Goal: Task Accomplishment & Management: Use online tool/utility

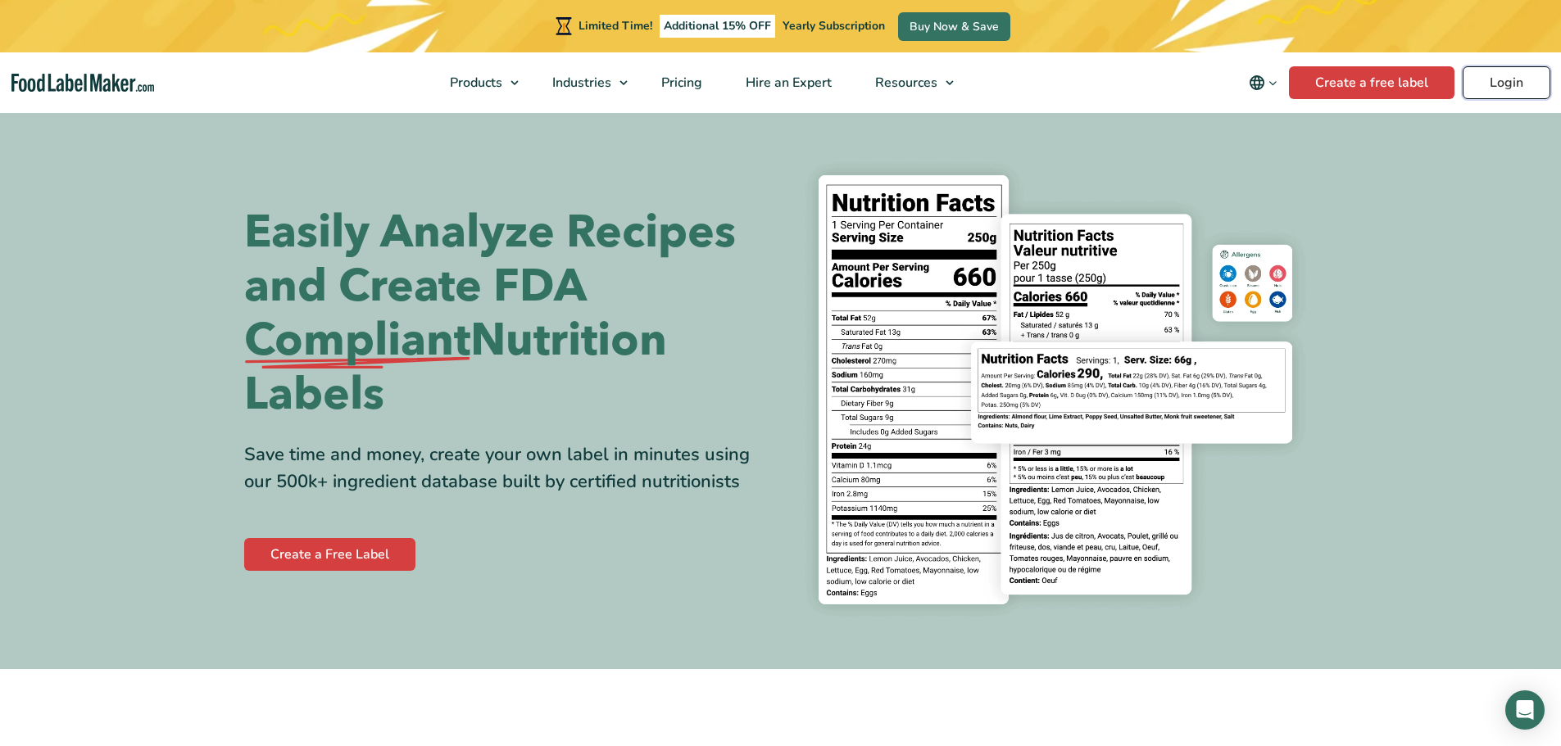
click at [1522, 88] on link "Login" at bounding box center [1506, 82] width 88 height 33
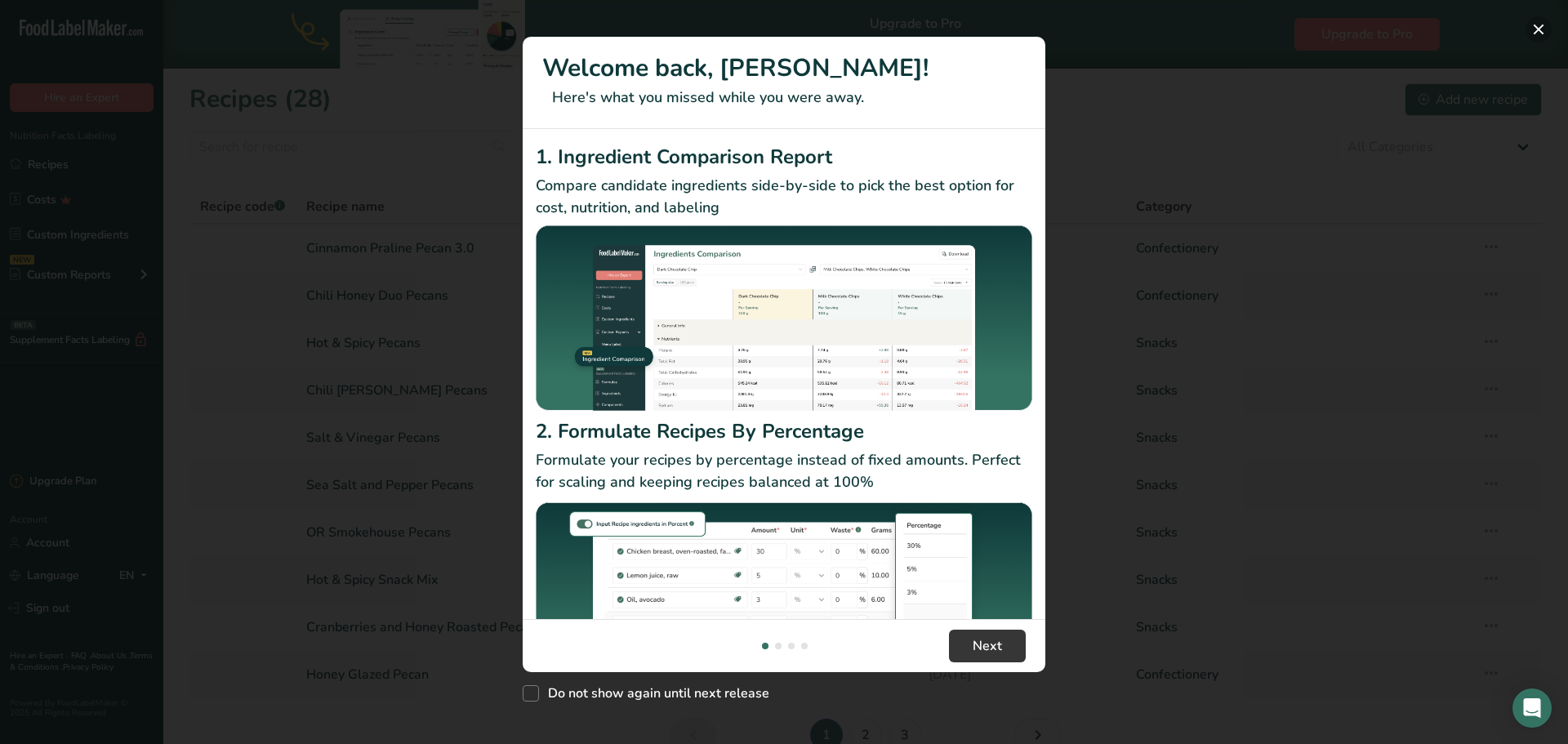
click at [1544, 29] on button "New Features" at bounding box center [1538, 29] width 26 height 26
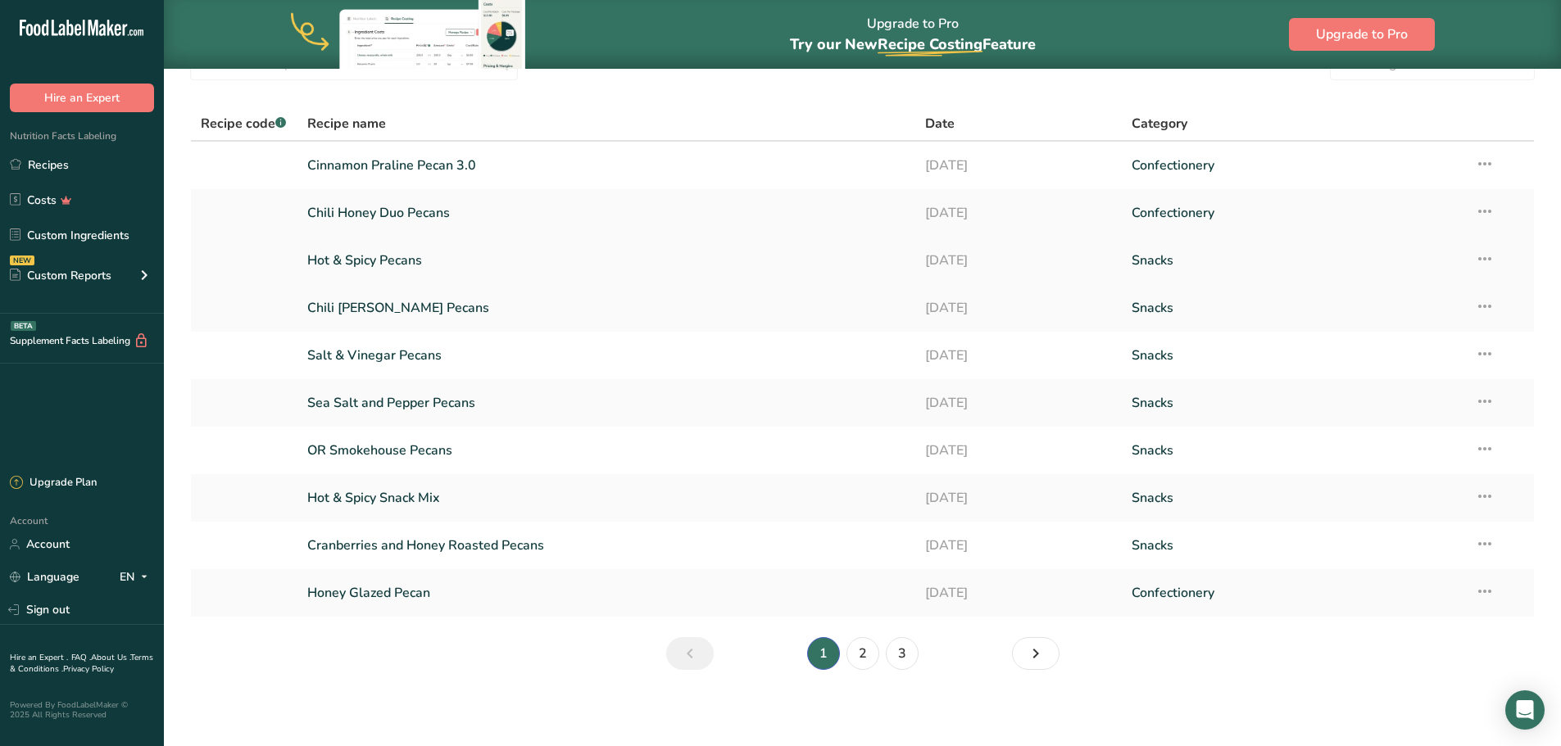
scroll to position [86, 0]
click at [417, 166] on link "Cinnamon Praline Pecan 3.0" at bounding box center [606, 163] width 599 height 34
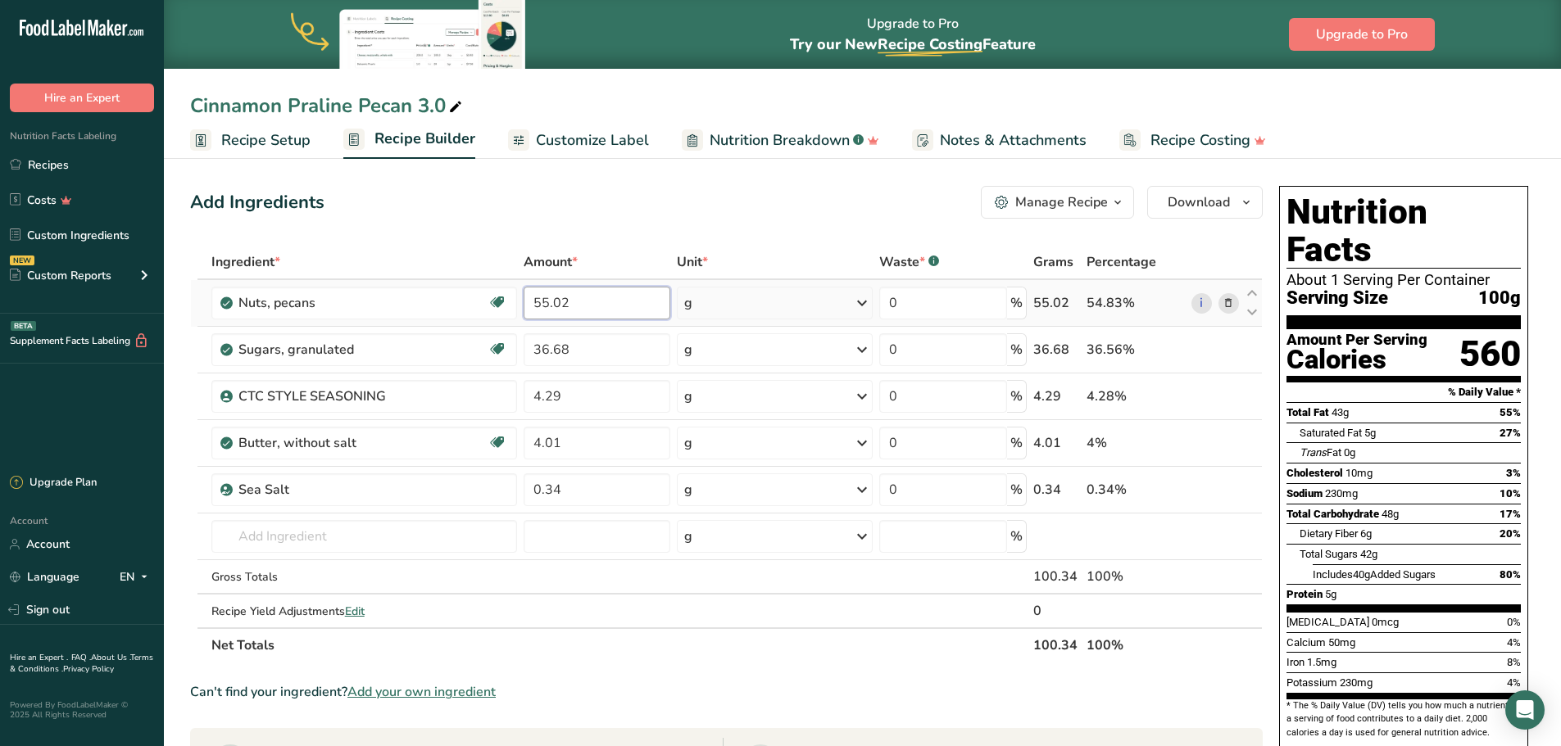
drag, startPoint x: 590, startPoint y: 304, endPoint x: 519, endPoint y: 308, distance: 70.6
click at [520, 308] on td "55.02" at bounding box center [596, 303] width 153 height 47
type input "54.84"
click at [606, 357] on div "Ingredient * Amount * Unit * Waste * .a-a{fill:#347362;}.b-a{fill:#fff;} Grams …" at bounding box center [726, 454] width 1072 height 418
type input "36.6"
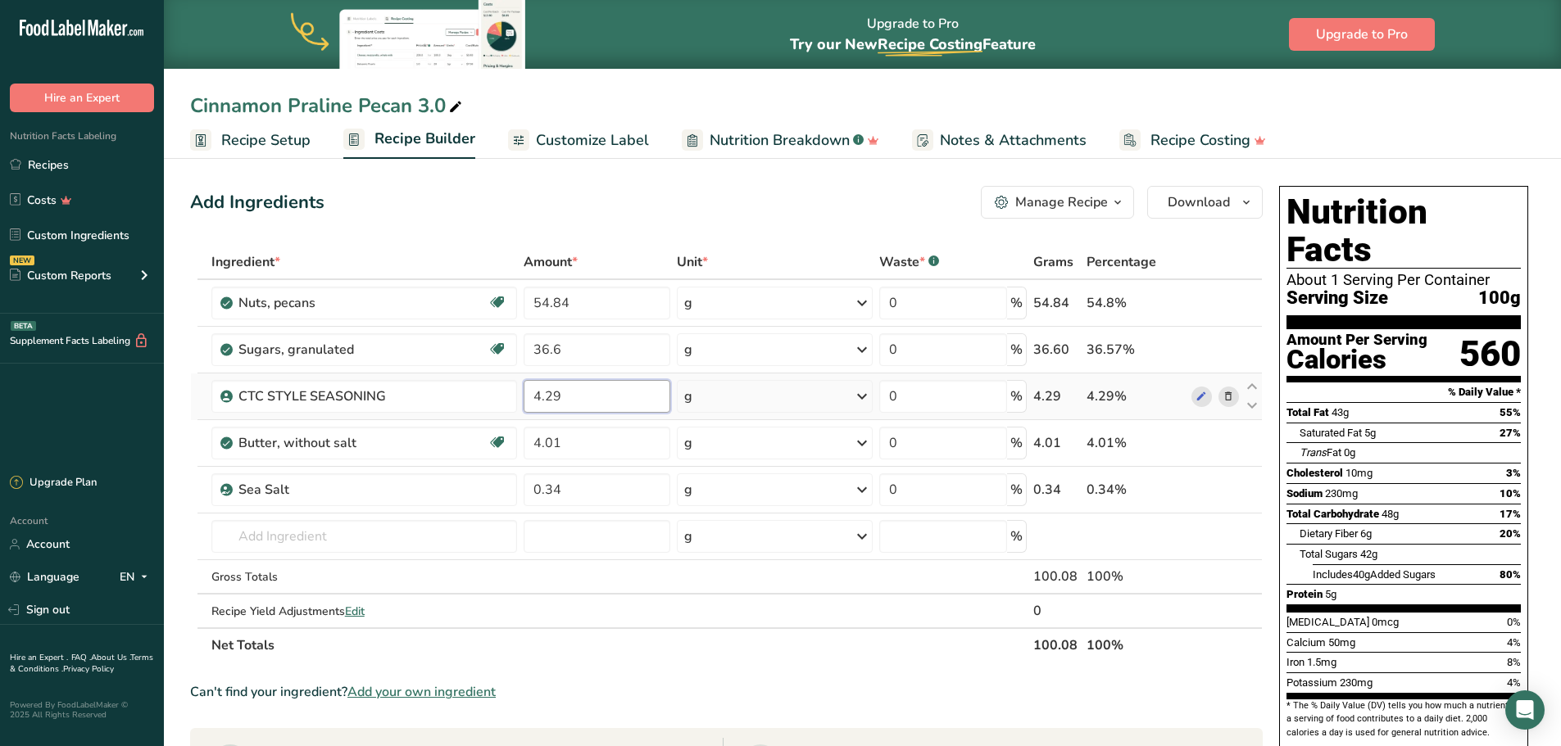
click at [585, 392] on div "Ingredient * Amount * Unit * Waste * .a-a{fill:#347362;}.b-a{fill:#fff;} Grams …" at bounding box center [726, 454] width 1072 height 418
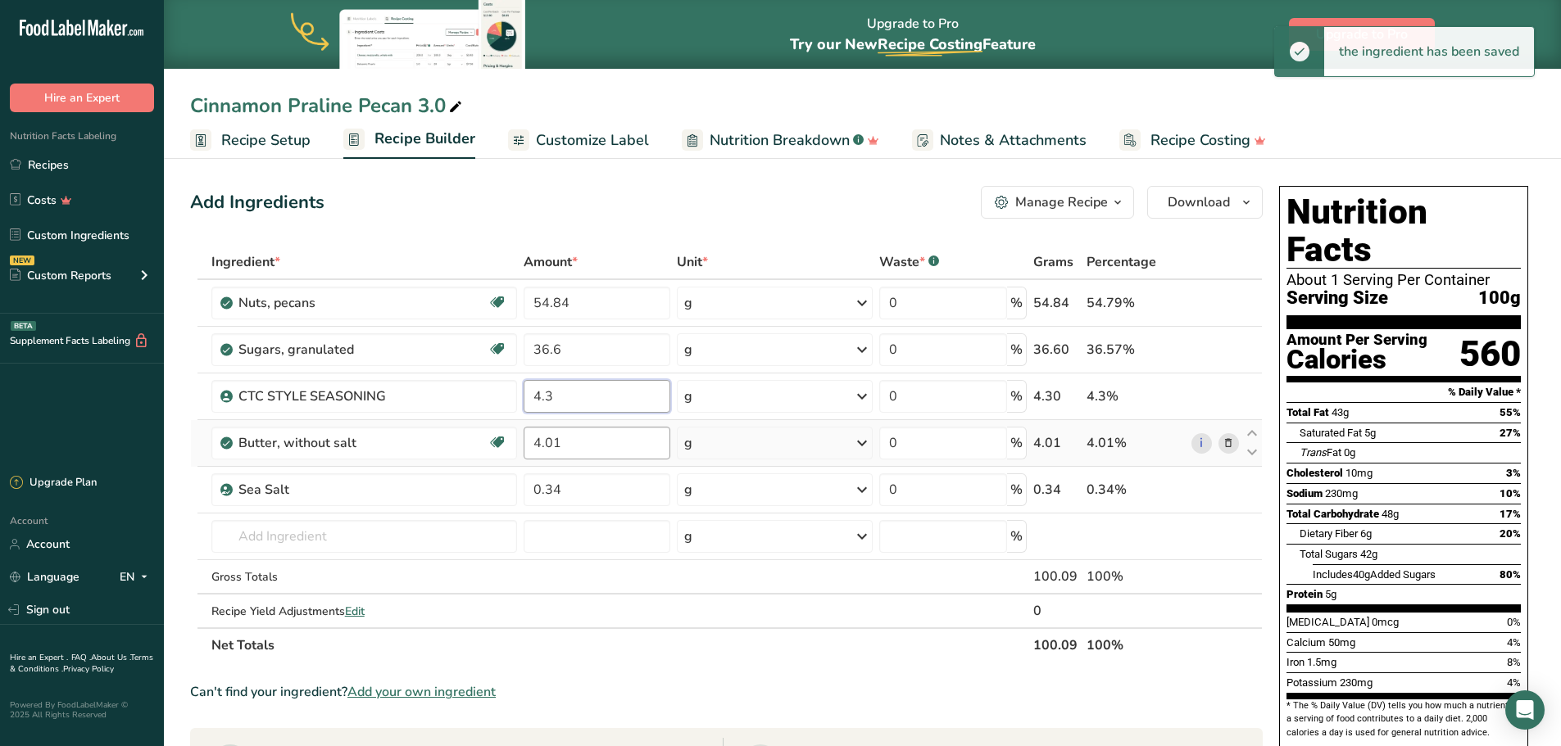
type input "4.3"
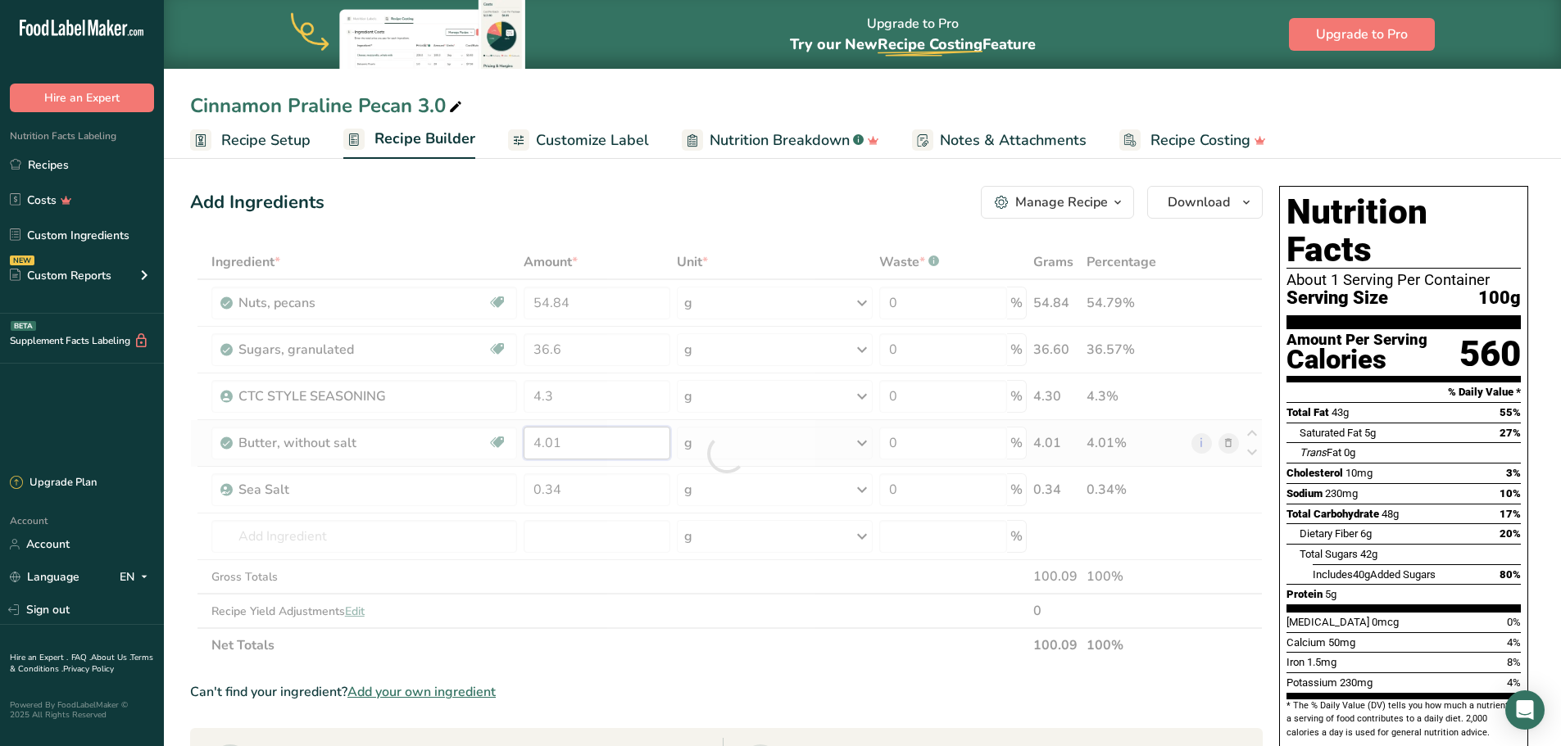
click at [585, 445] on div "Ingredient * Amount * Unit * Waste * .a-a{fill:#347362;}.b-a{fill:#fff;} Grams …" at bounding box center [726, 454] width 1072 height 418
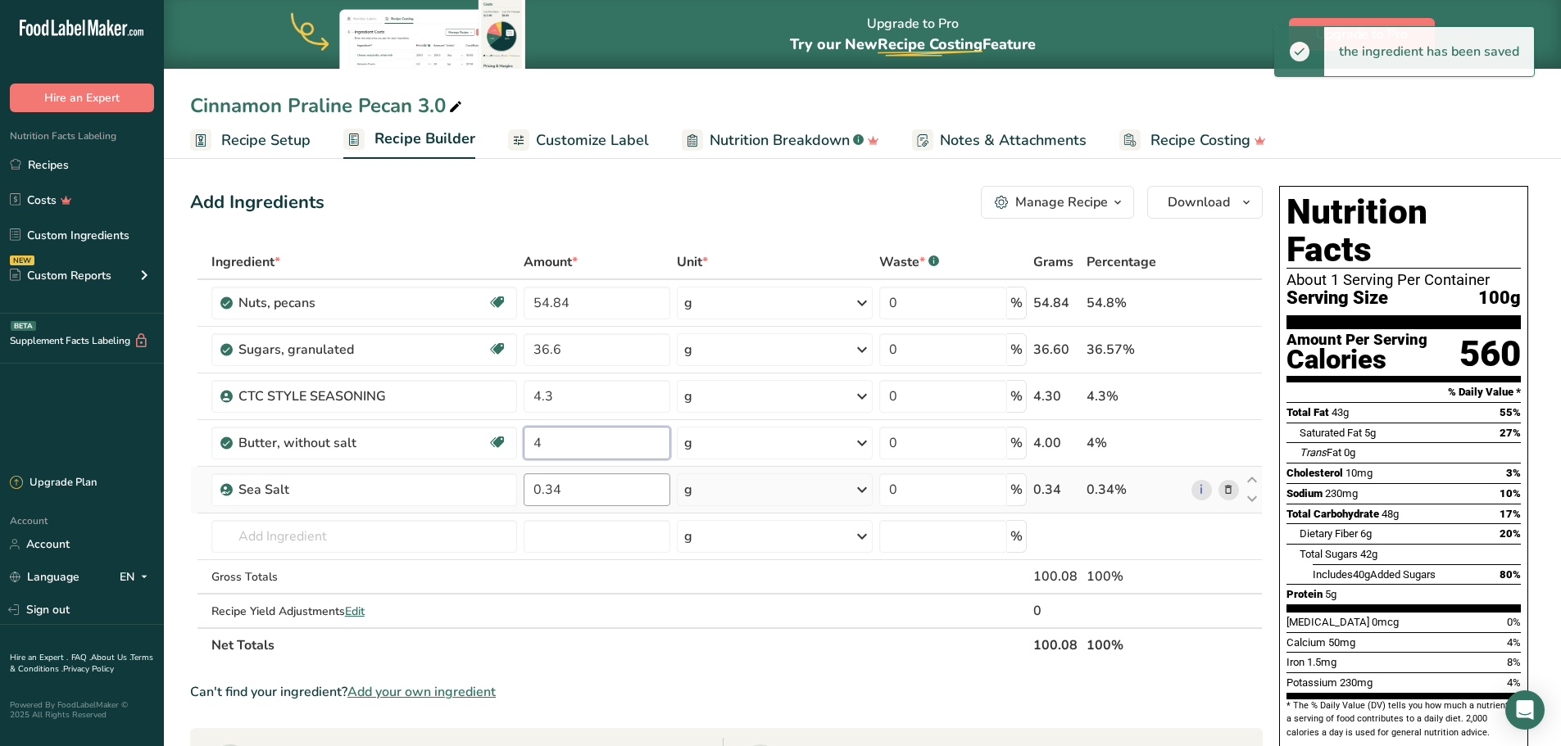
type input "4"
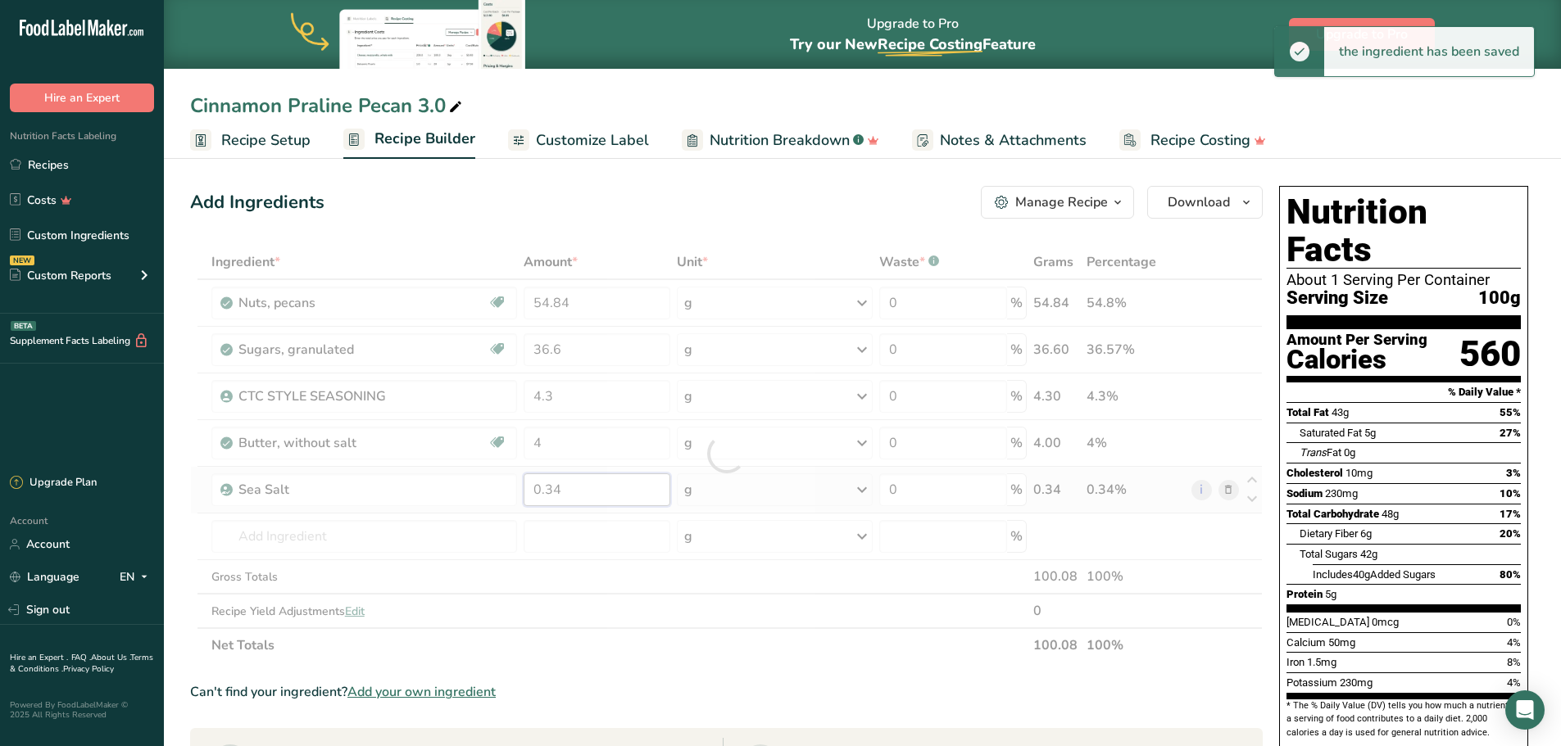
click at [585, 493] on div "Ingredient * Amount * Unit * Waste * .a-a{fill:#347362;}.b-a{fill:#fff;} Grams …" at bounding box center [726, 454] width 1072 height 418
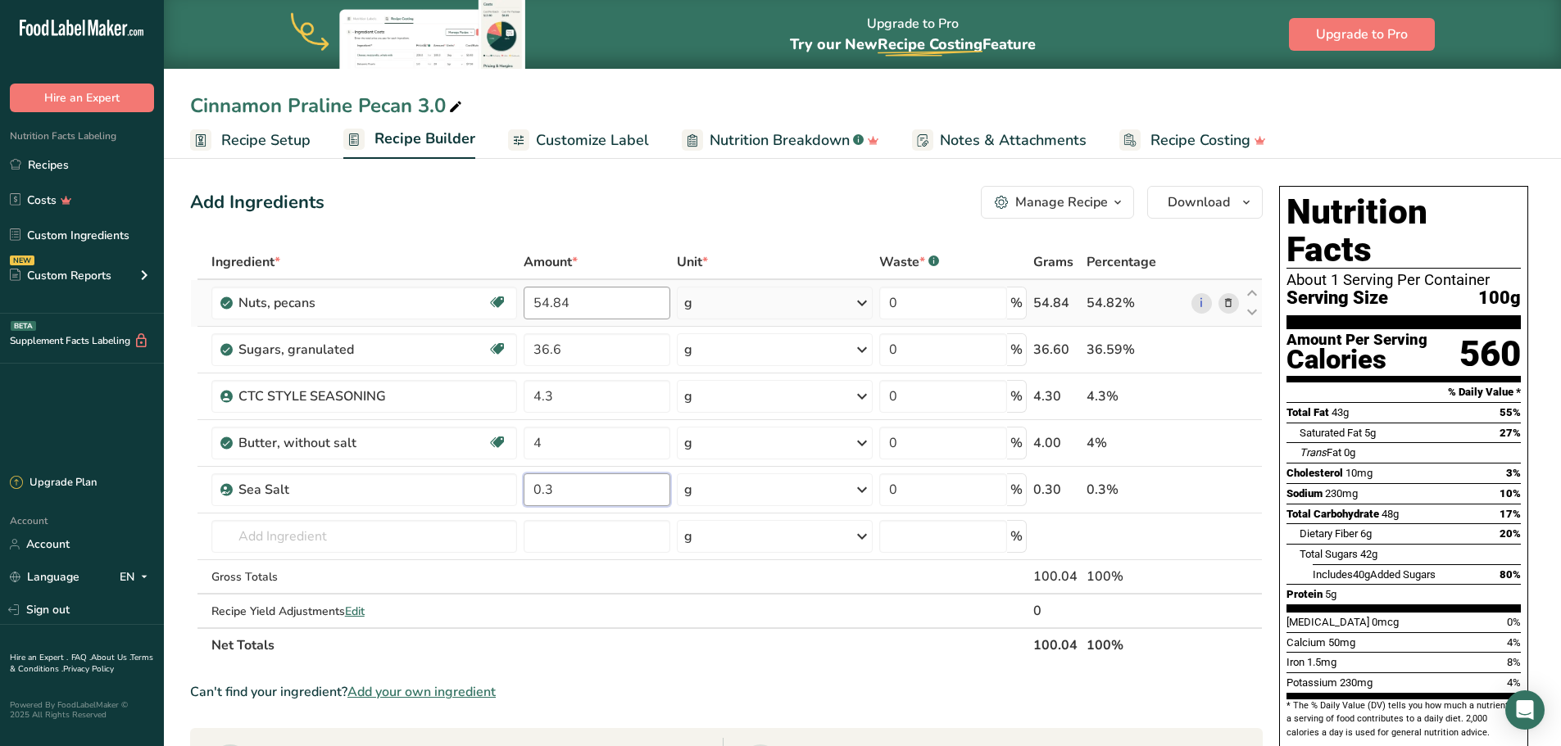
type input "0.3"
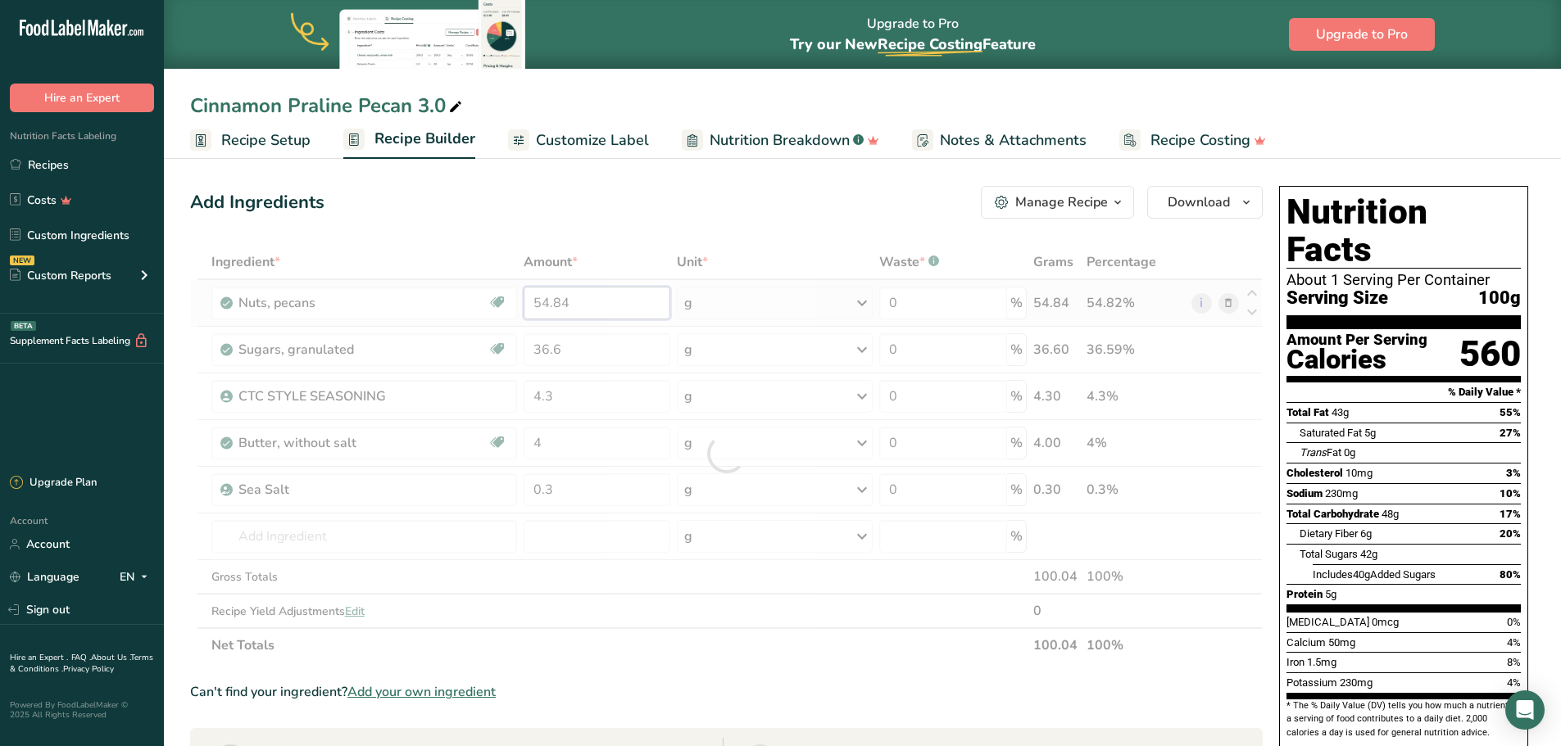
click at [581, 297] on div "Ingredient * Amount * Unit * Waste * .a-a{fill:#347362;}.b-a{fill:#fff;} Grams …" at bounding box center [726, 454] width 1072 height 418
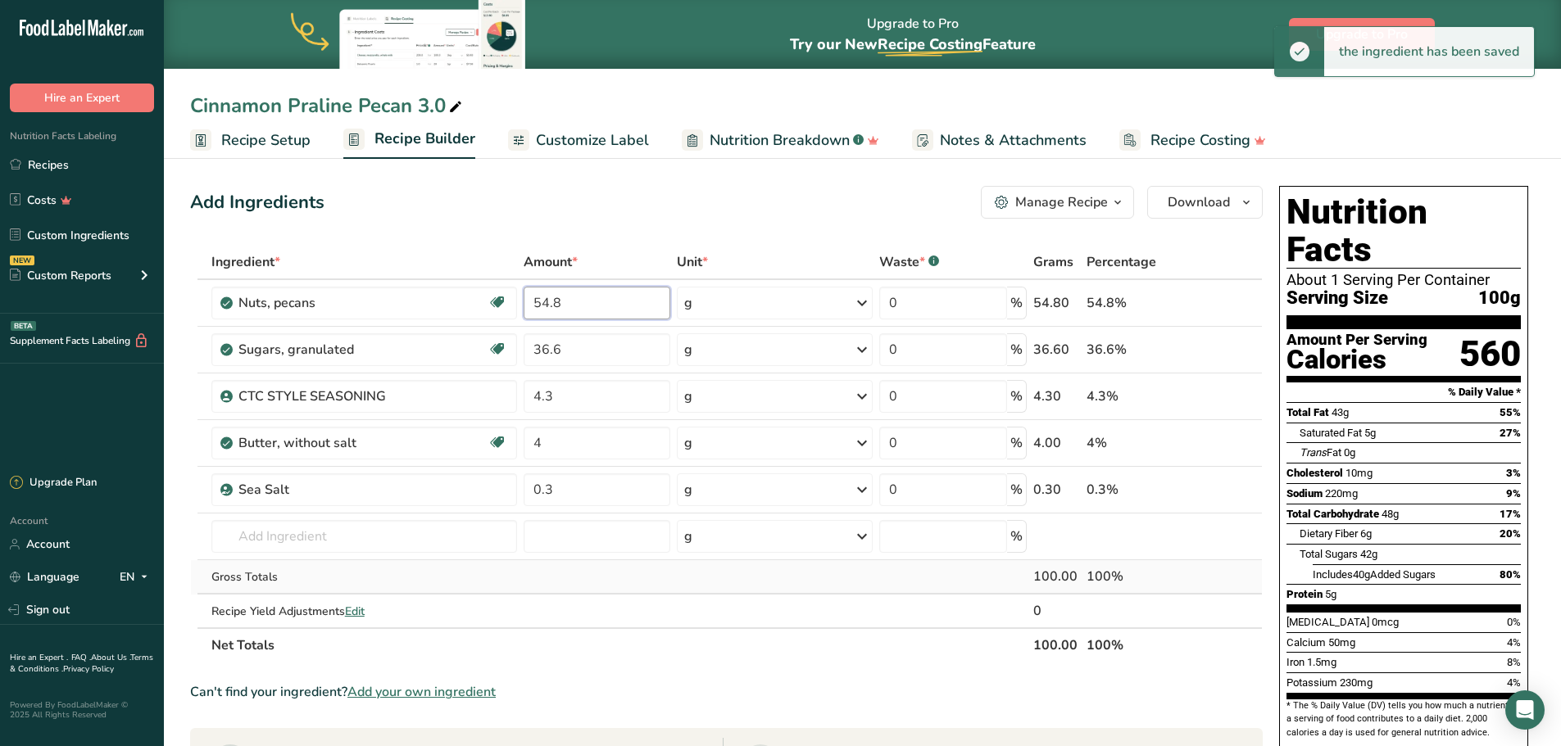
type input "54.8"
click at [633, 562] on div "Ingredient * Amount * Unit * Waste * .a-a{fill:#347362;}.b-a{fill:#fff;} Grams …" at bounding box center [726, 454] width 1072 height 418
click at [546, 445] on input "4" at bounding box center [596, 443] width 147 height 33
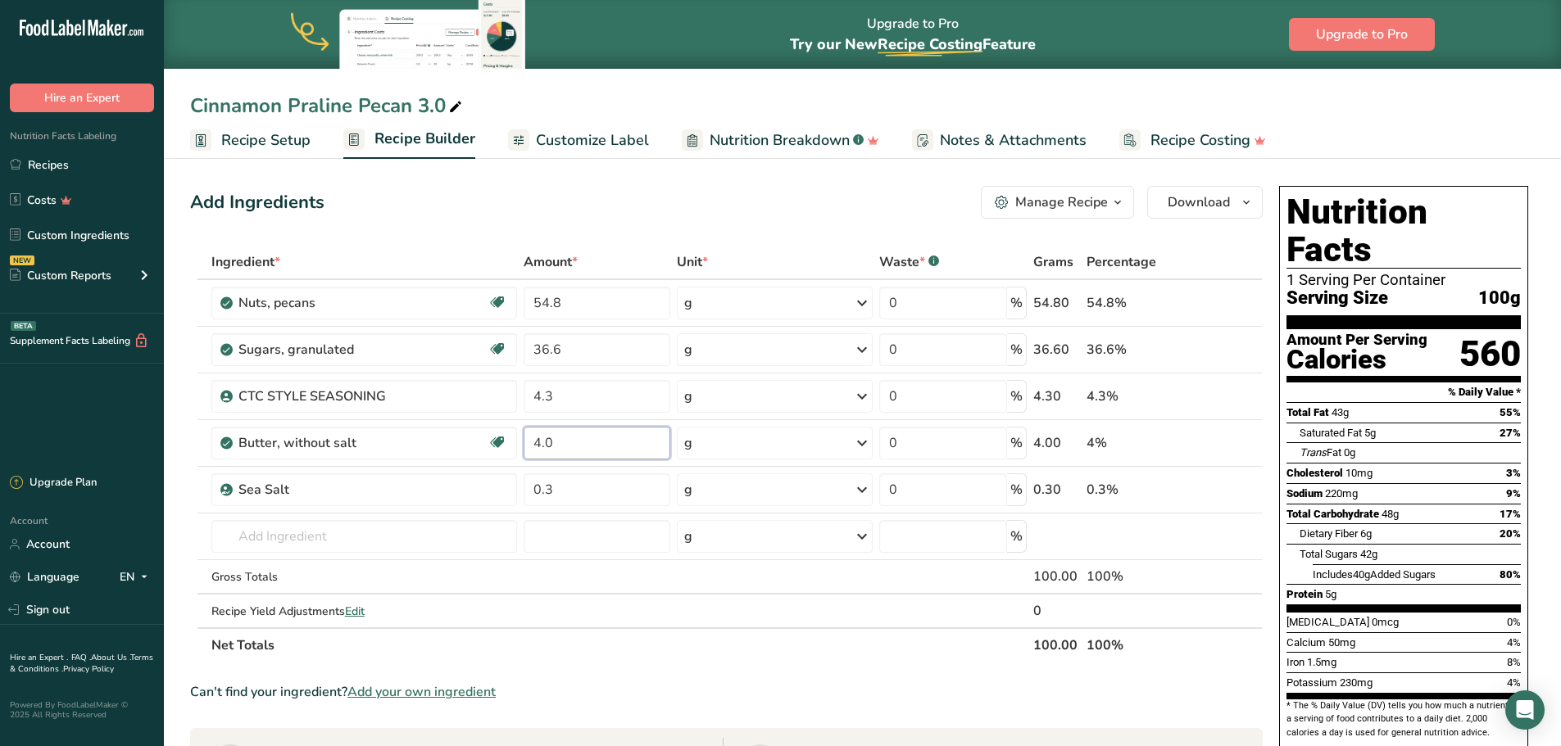
type input "4.0"
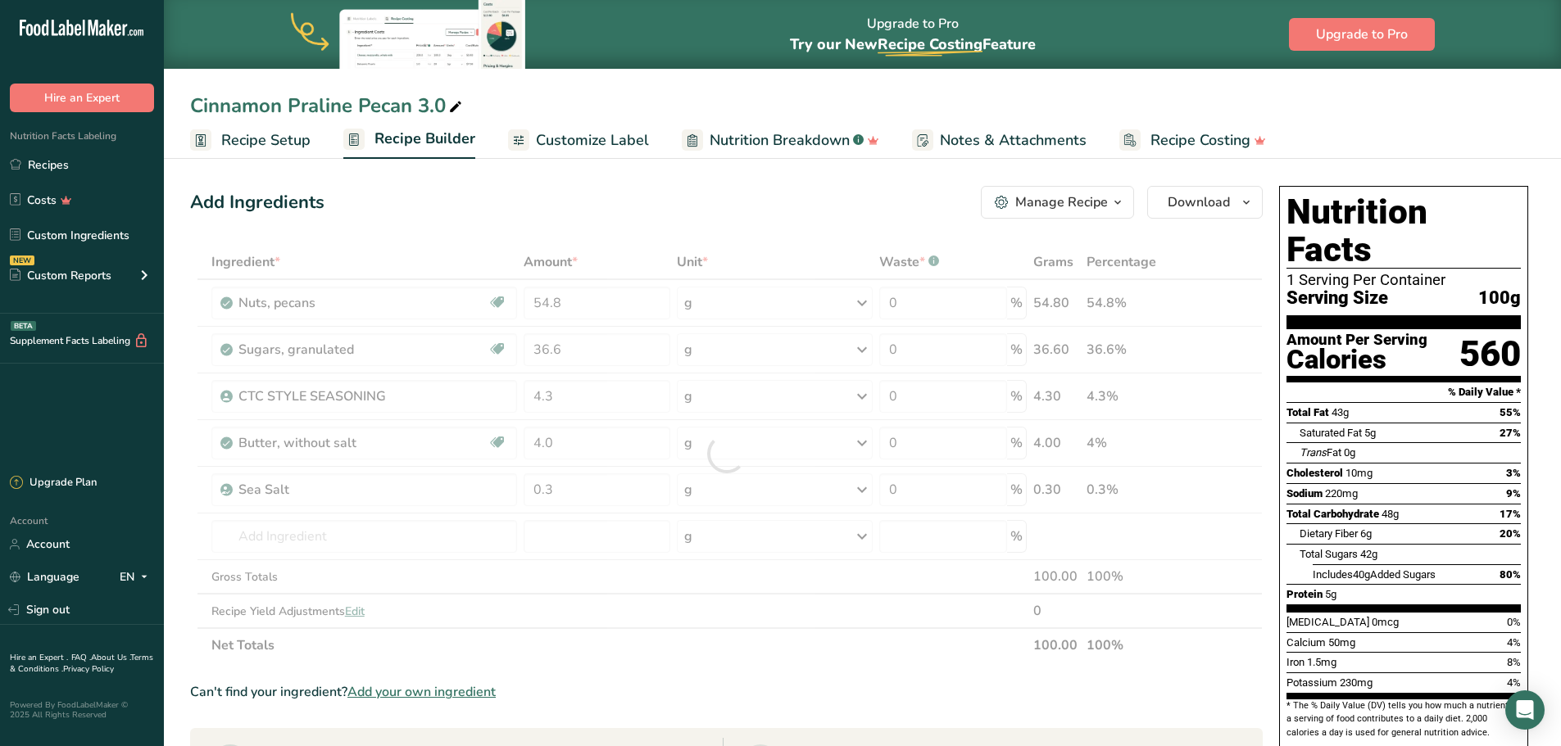
click at [768, 675] on section "Ingredient * Amount * Unit * Waste * .a-a{fill:#347362;}.b-a{fill:#fff;} Grams …" at bounding box center [726, 708] width 1072 height 927
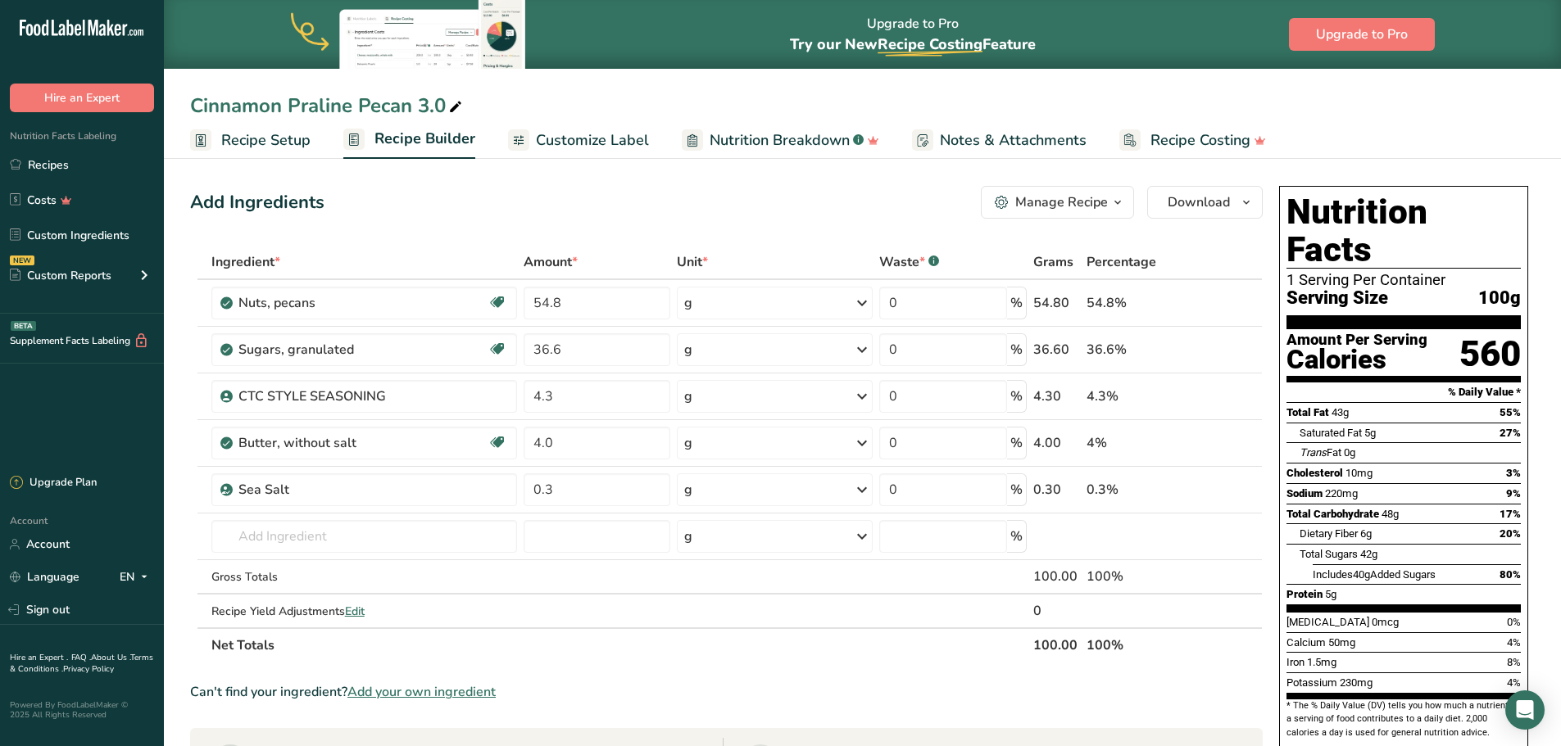
click at [263, 137] on span "Recipe Setup" at bounding box center [265, 140] width 89 height 22
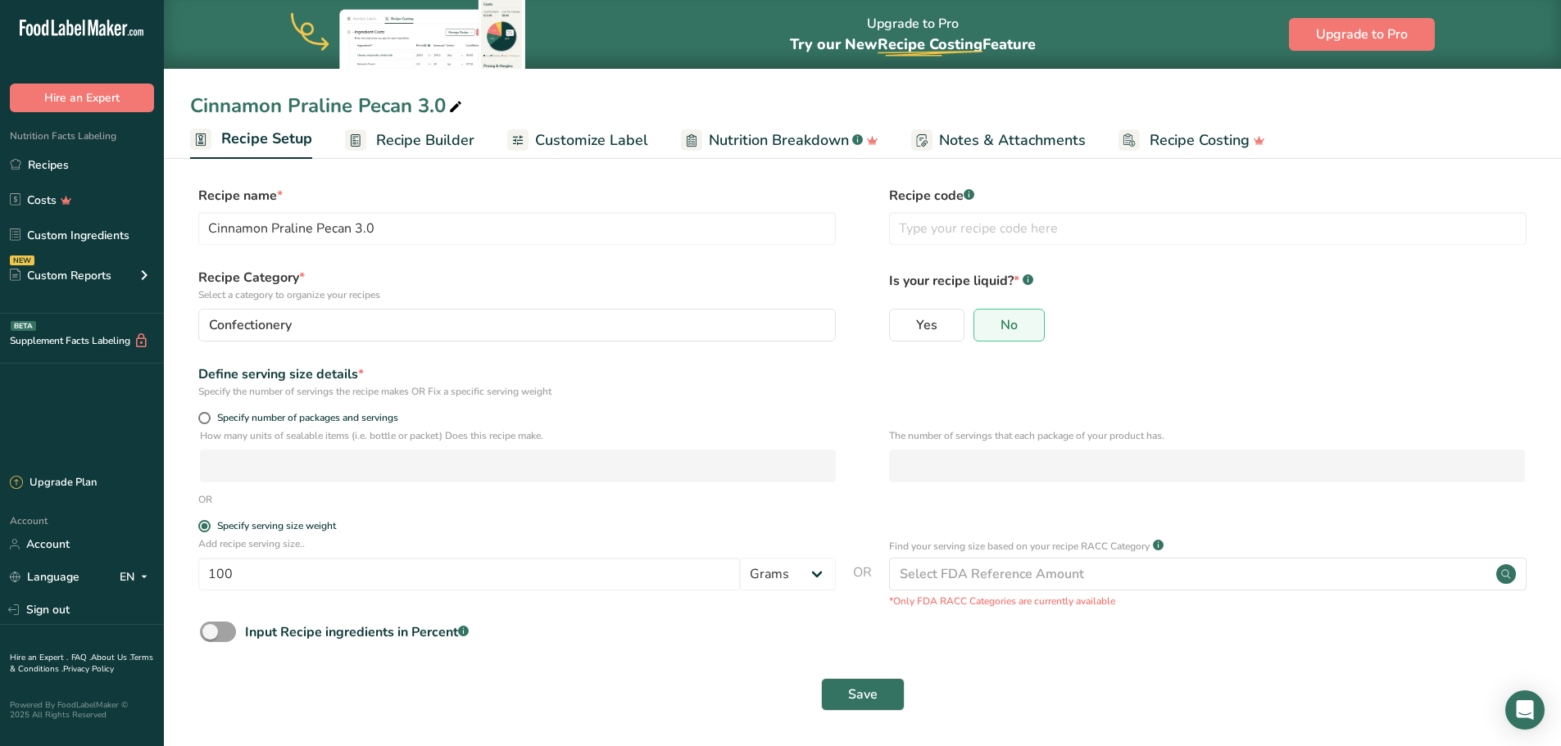
scroll to position [1, 0]
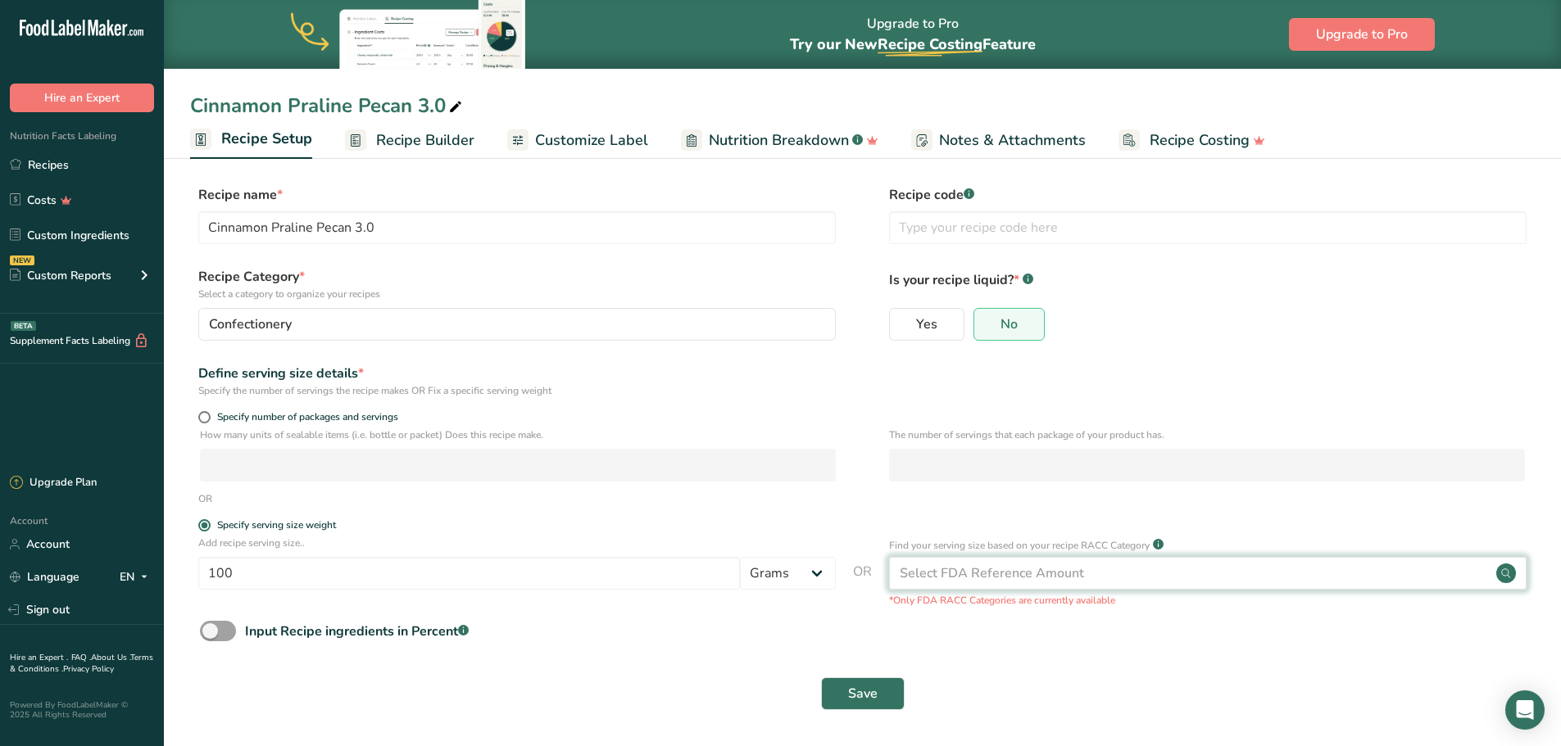
click at [1028, 569] on div "Select FDA Reference Amount" at bounding box center [992, 574] width 184 height 20
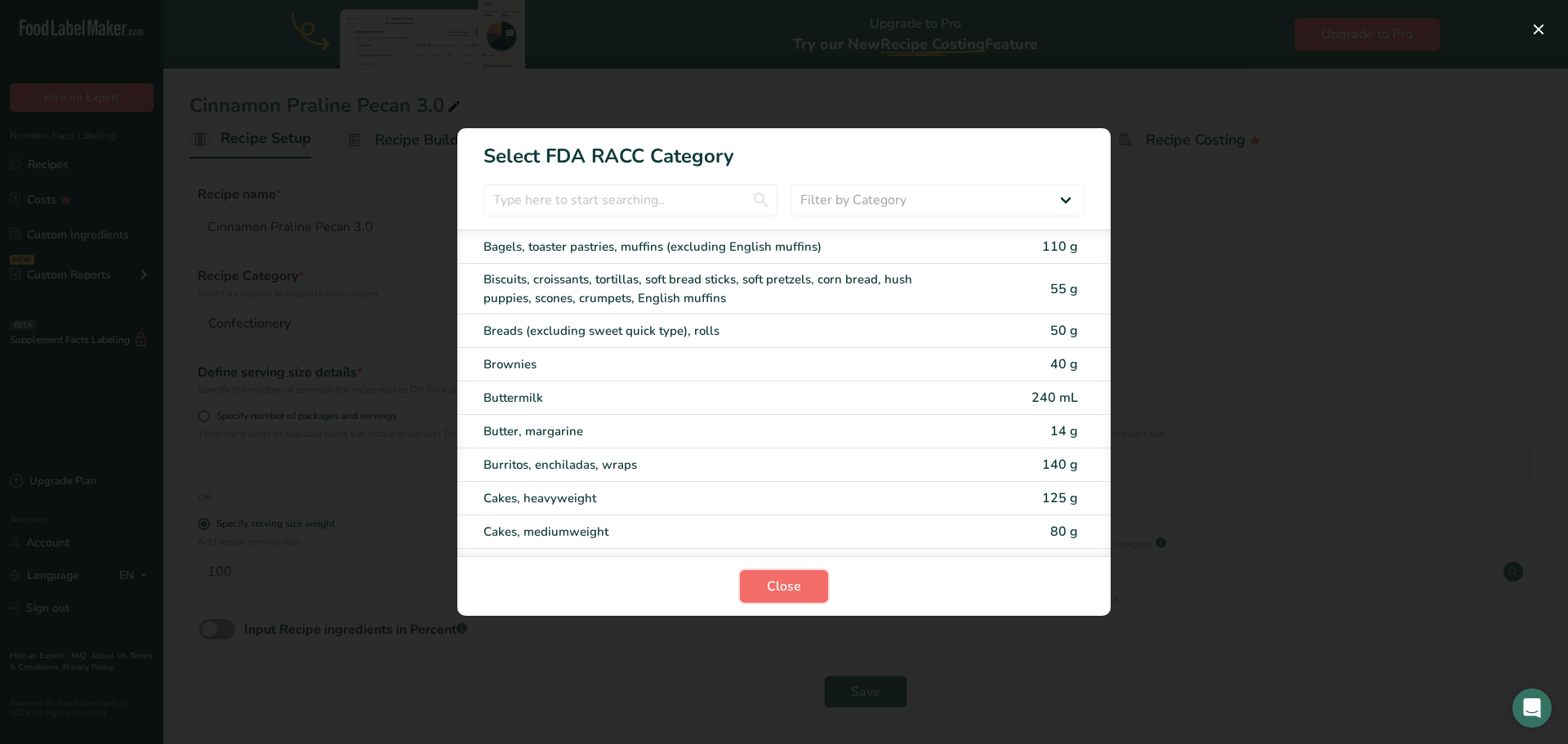
click at [766, 585] on button "Close" at bounding box center [784, 586] width 88 height 33
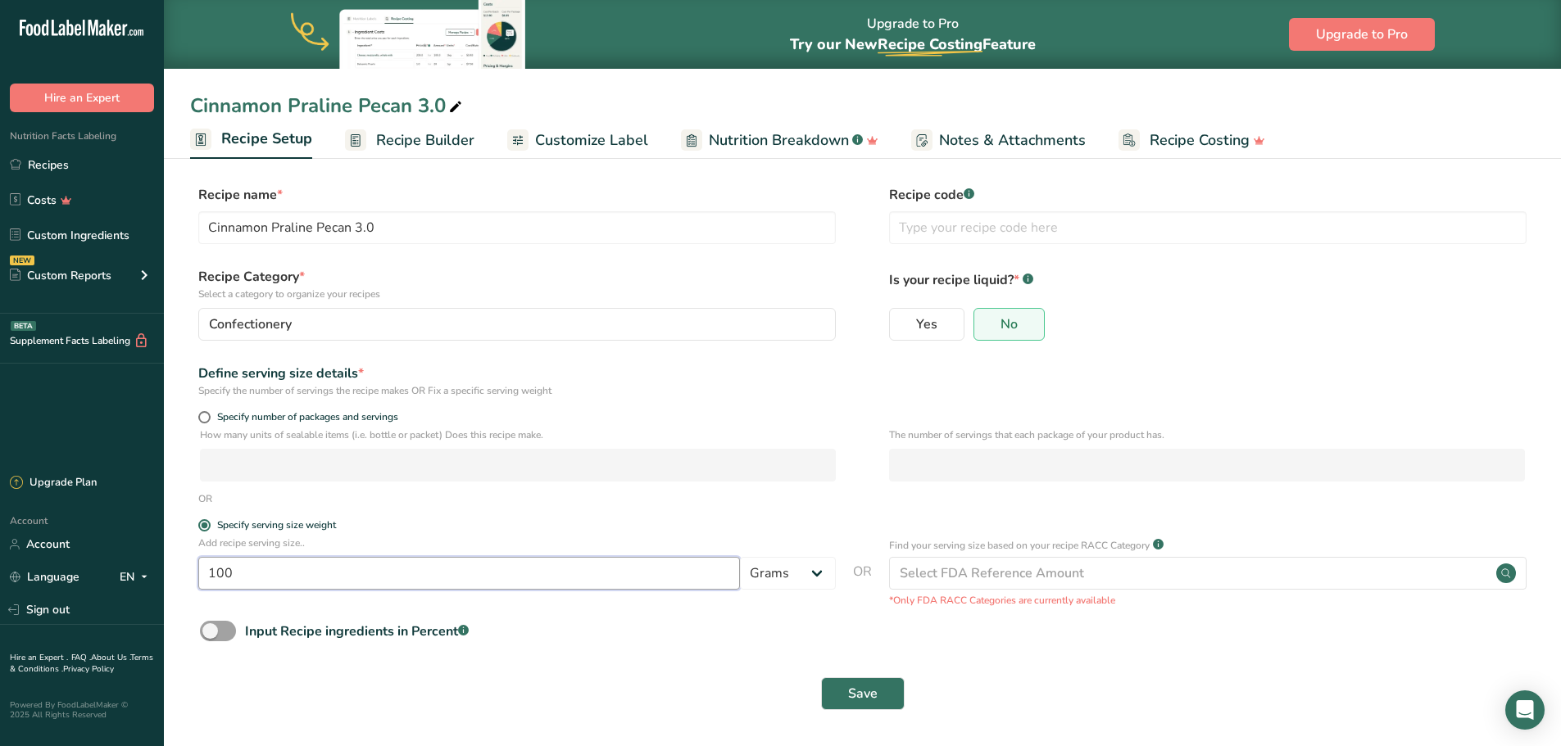
click at [447, 587] on input "100" at bounding box center [469, 573] width 542 height 33
click at [803, 581] on select "Grams kg mg mcg lb oz l mL fl oz tbsp tsp cup qt gallon" at bounding box center [788, 573] width 96 height 33
select select "21"
click at [740, 557] on select "Grams kg mg mcg lb oz l mL fl oz tbsp tsp cup qt gallon" at bounding box center [788, 573] width 96 height 33
select select "22"
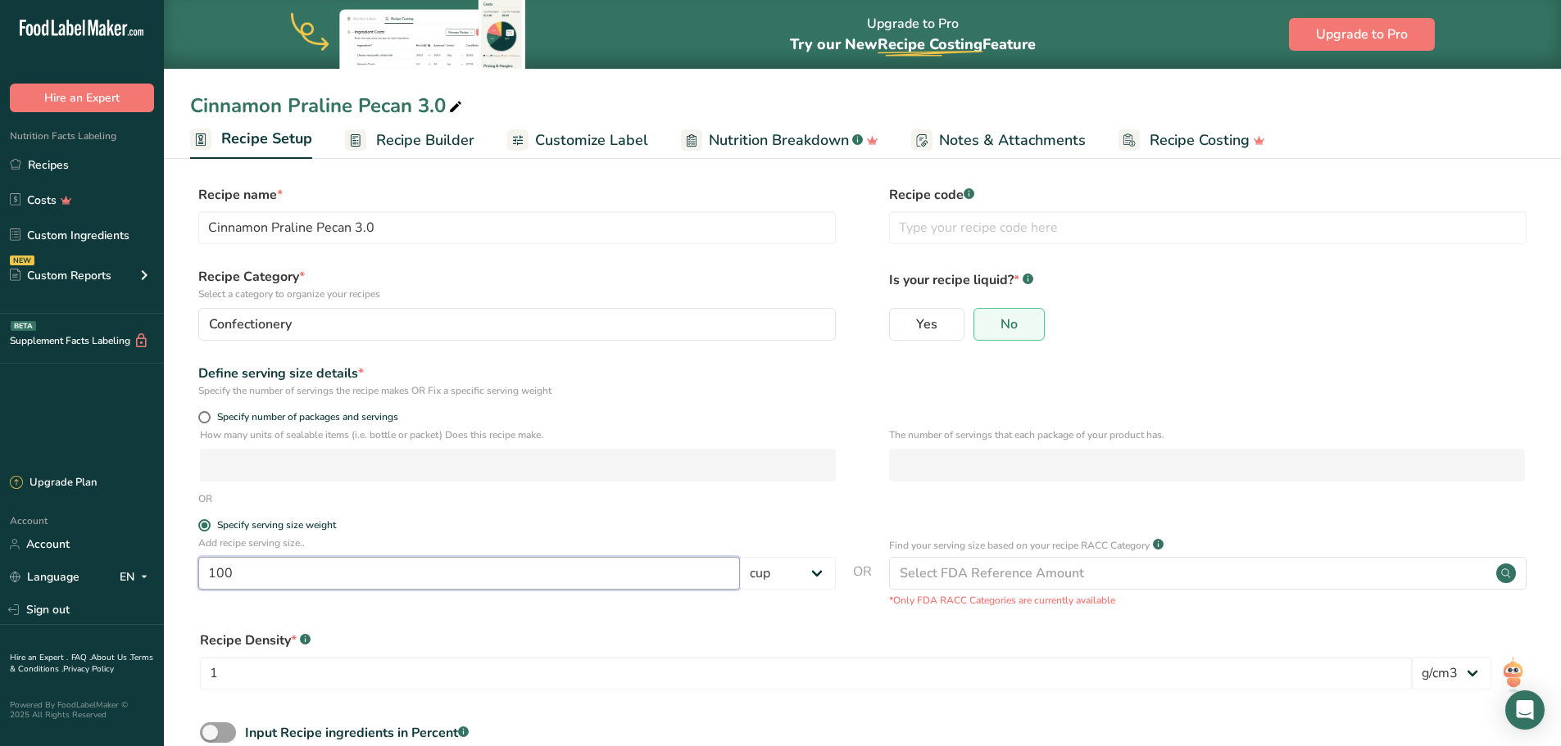
click at [324, 577] on input "100" at bounding box center [469, 573] width 542 height 33
type input "1"
type input "0.25"
click at [809, 632] on div "Recipe Density * .a-a{fill:#347362;}.b-a{fill:#fff;}" at bounding box center [862, 641] width 1325 height 20
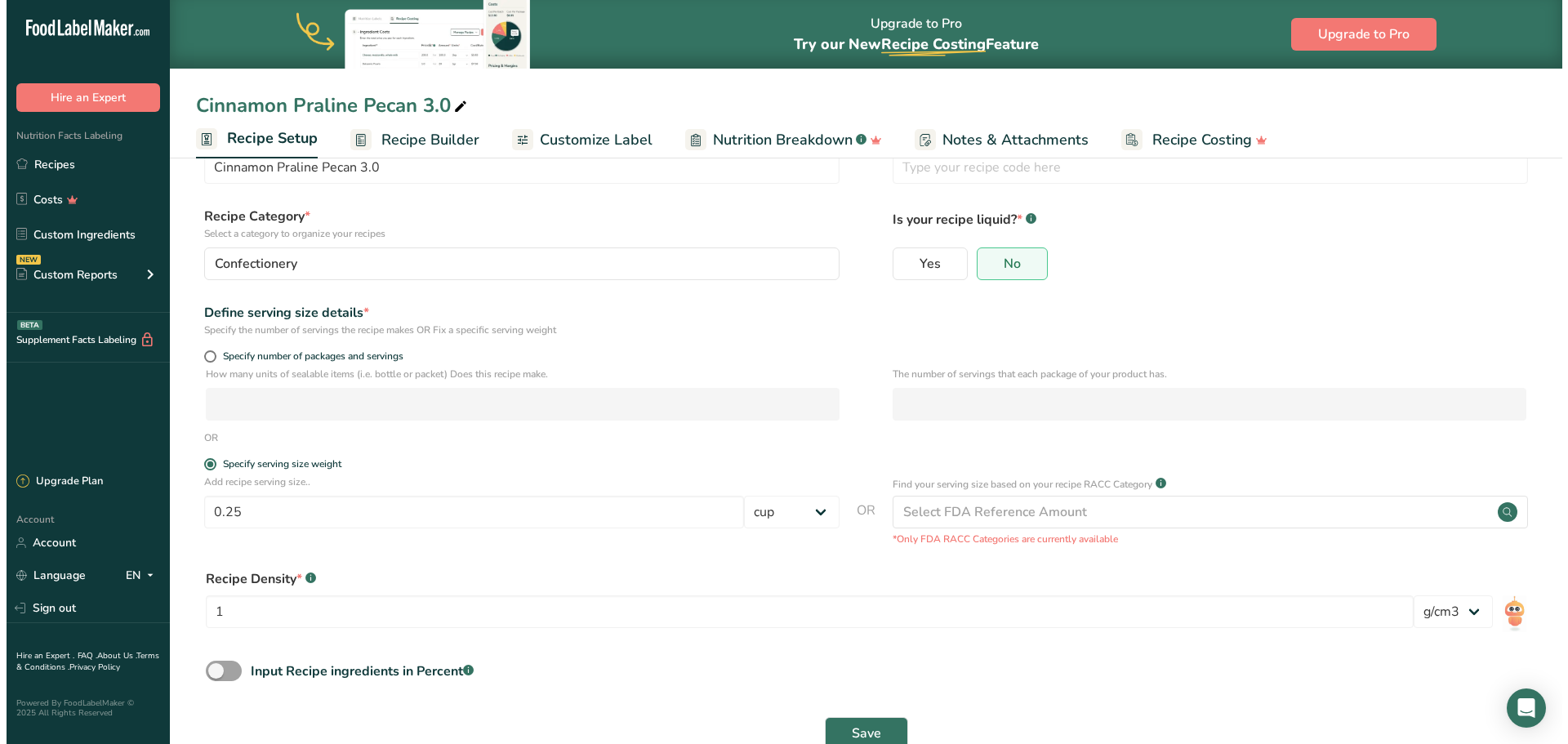
scroll to position [102, 0]
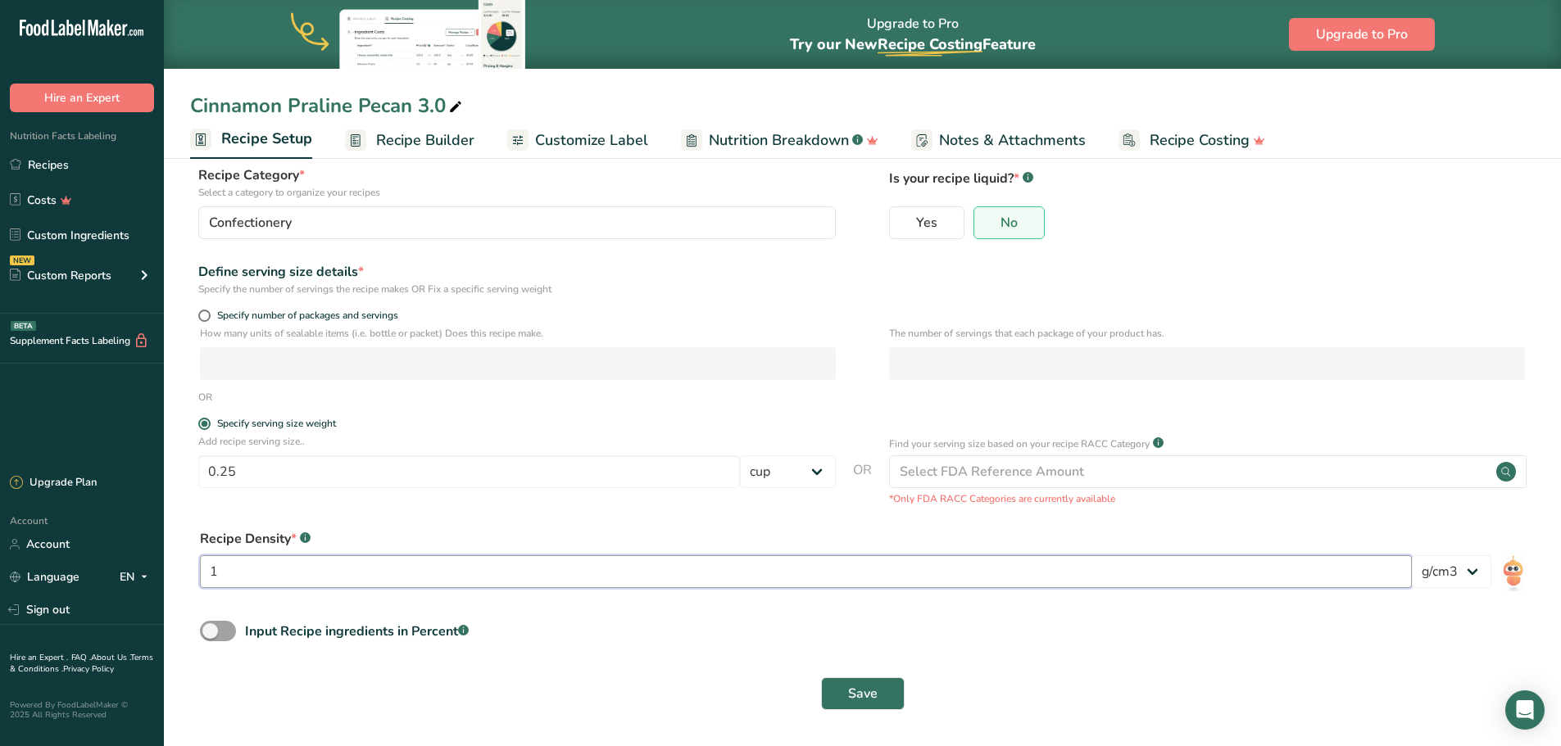
click at [1352, 574] on input "1" at bounding box center [806, 571] width 1212 height 33
click at [1485, 573] on select "lb/ft3 g/cm3" at bounding box center [1451, 571] width 79 height 33
click at [1254, 637] on div "Input Recipe ingredients in Percent .a-a{fill:#347362;}.b-a{fill:#fff;}" at bounding box center [862, 638] width 1344 height 34
click at [1148, 469] on div "Select FDA Reference Amount" at bounding box center [1207, 471] width 637 height 33
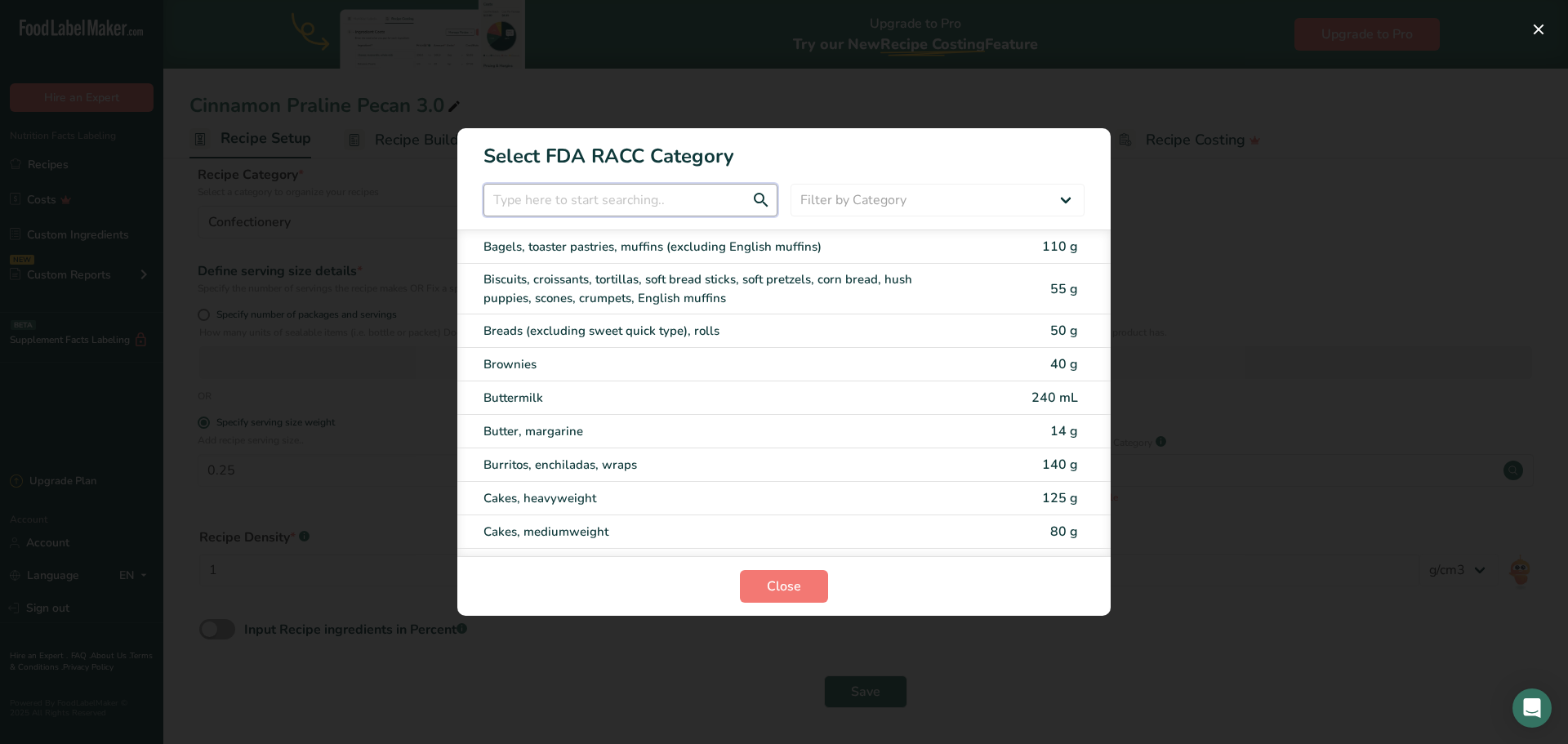
click at [642, 195] on input "RACC Category Selection Modal" at bounding box center [630, 199] width 294 height 33
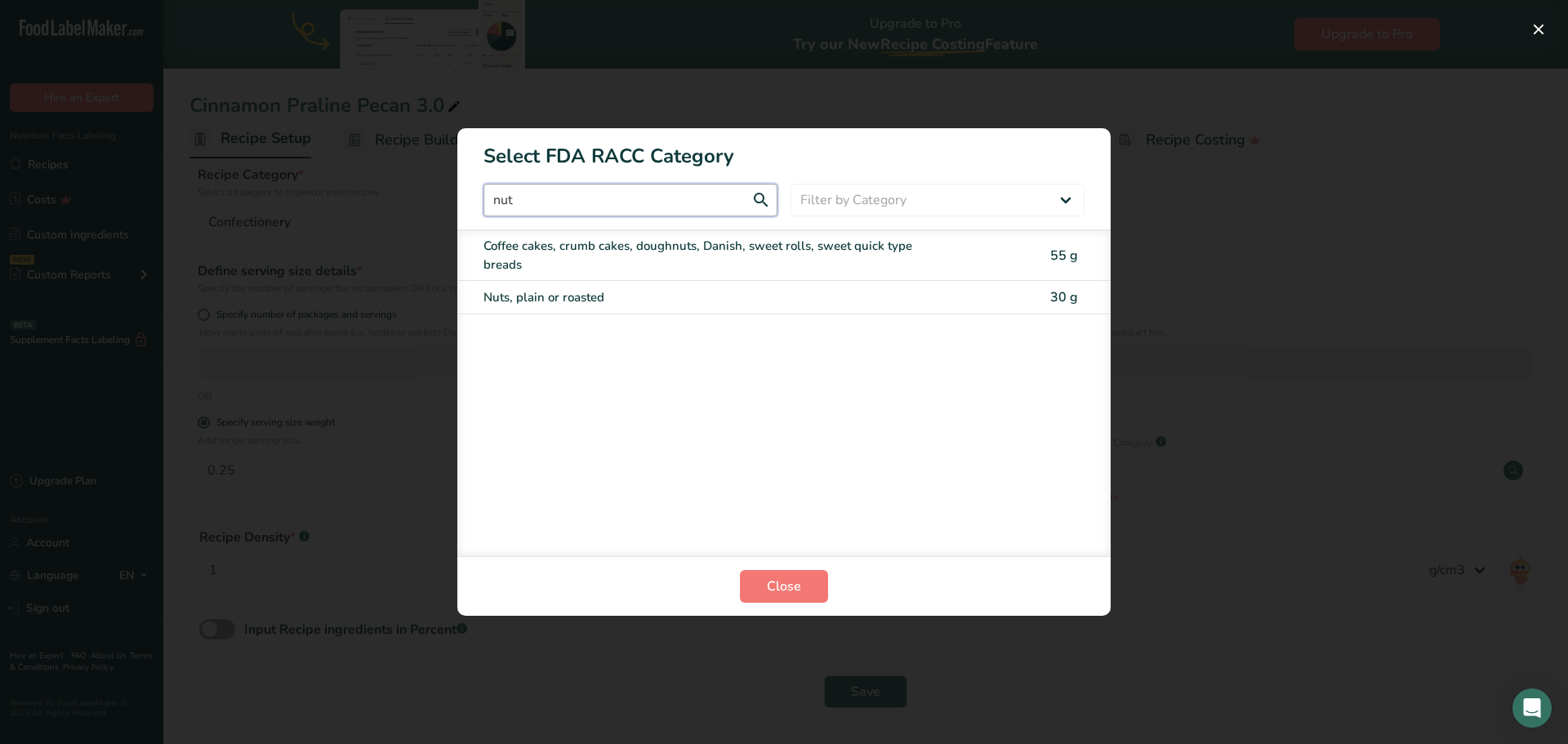
type input "nut"
click at [635, 304] on div "Nuts, plain or roasted" at bounding box center [715, 297] width 464 height 19
type input "30"
select select "0"
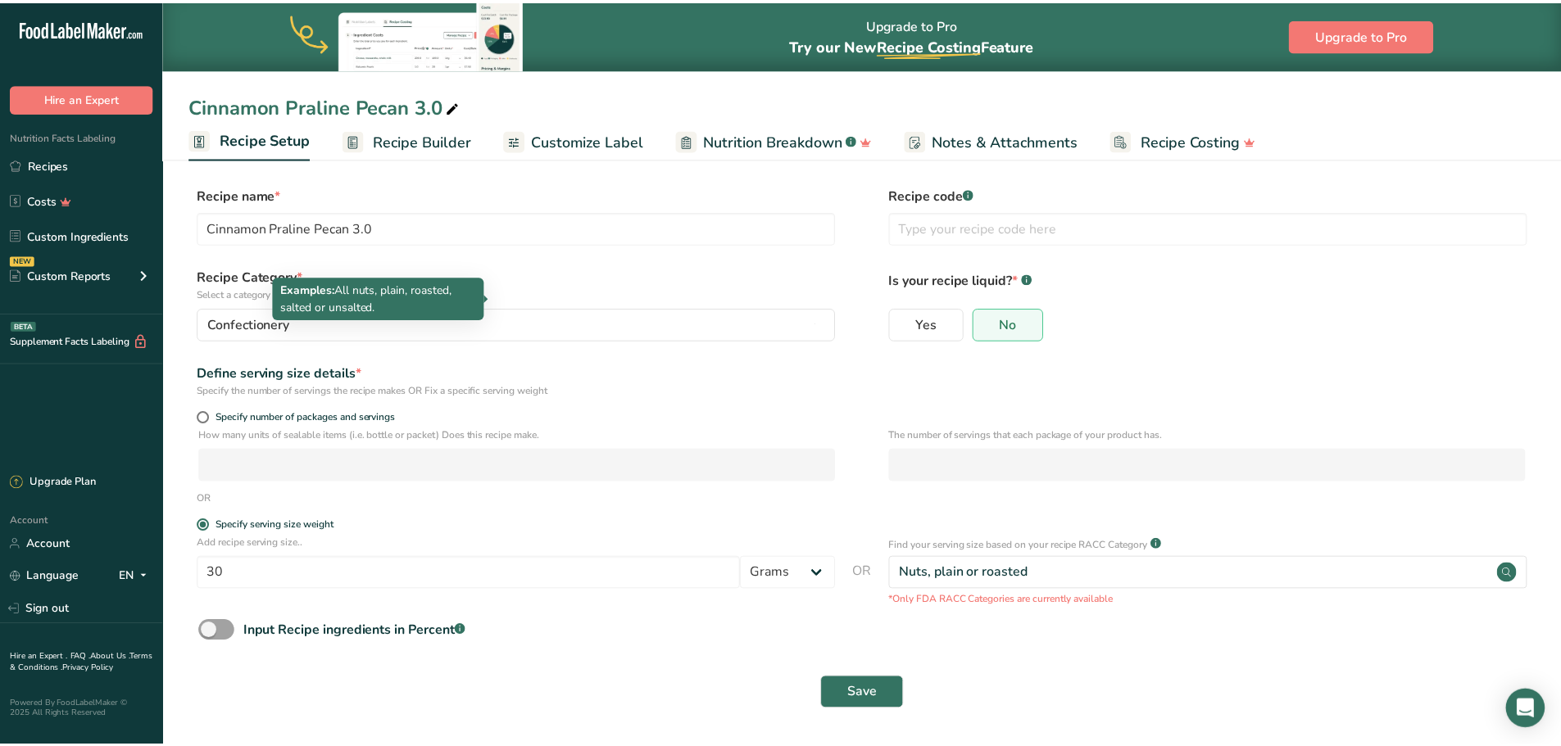
scroll to position [1, 0]
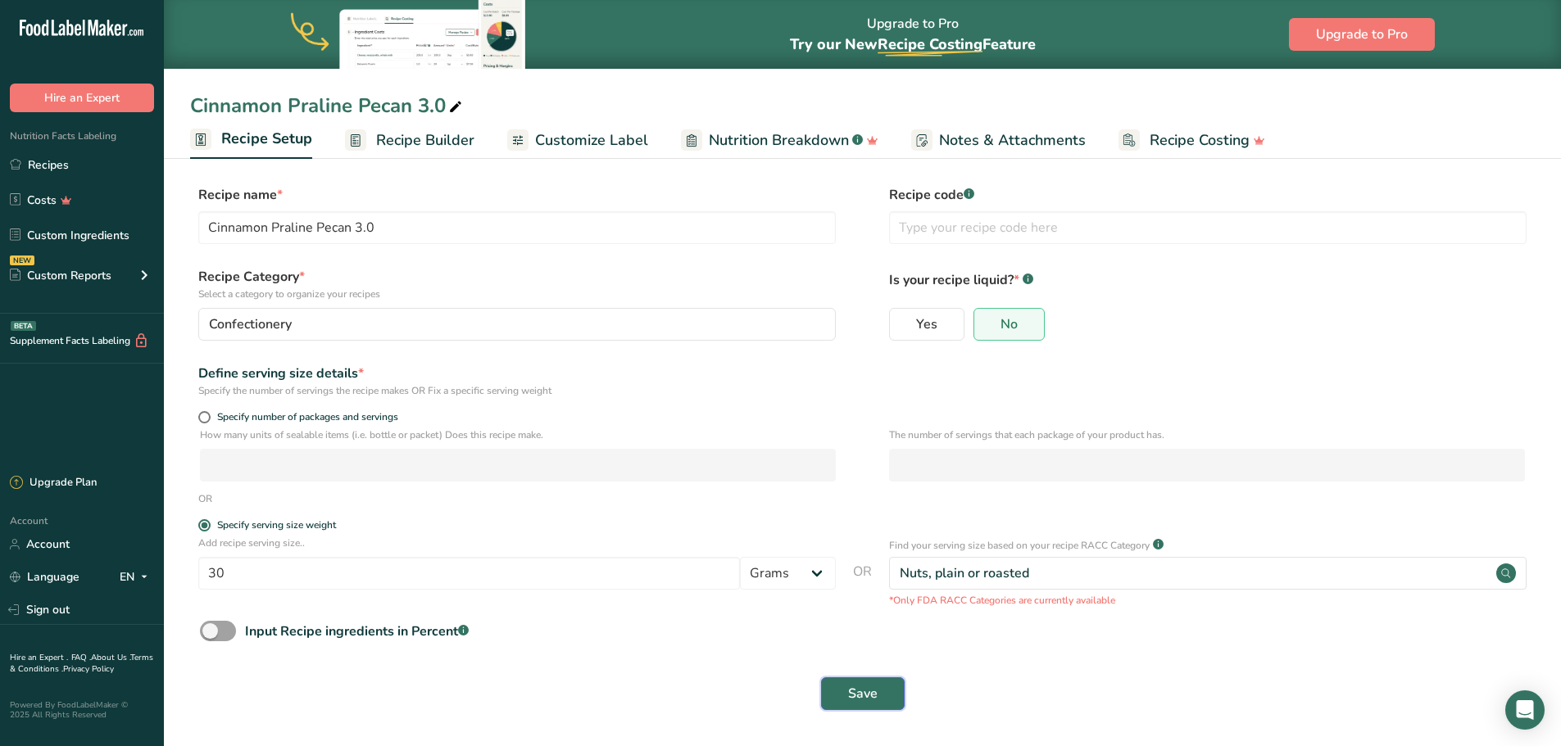
click at [860, 703] on span "Save" at bounding box center [862, 694] width 29 height 20
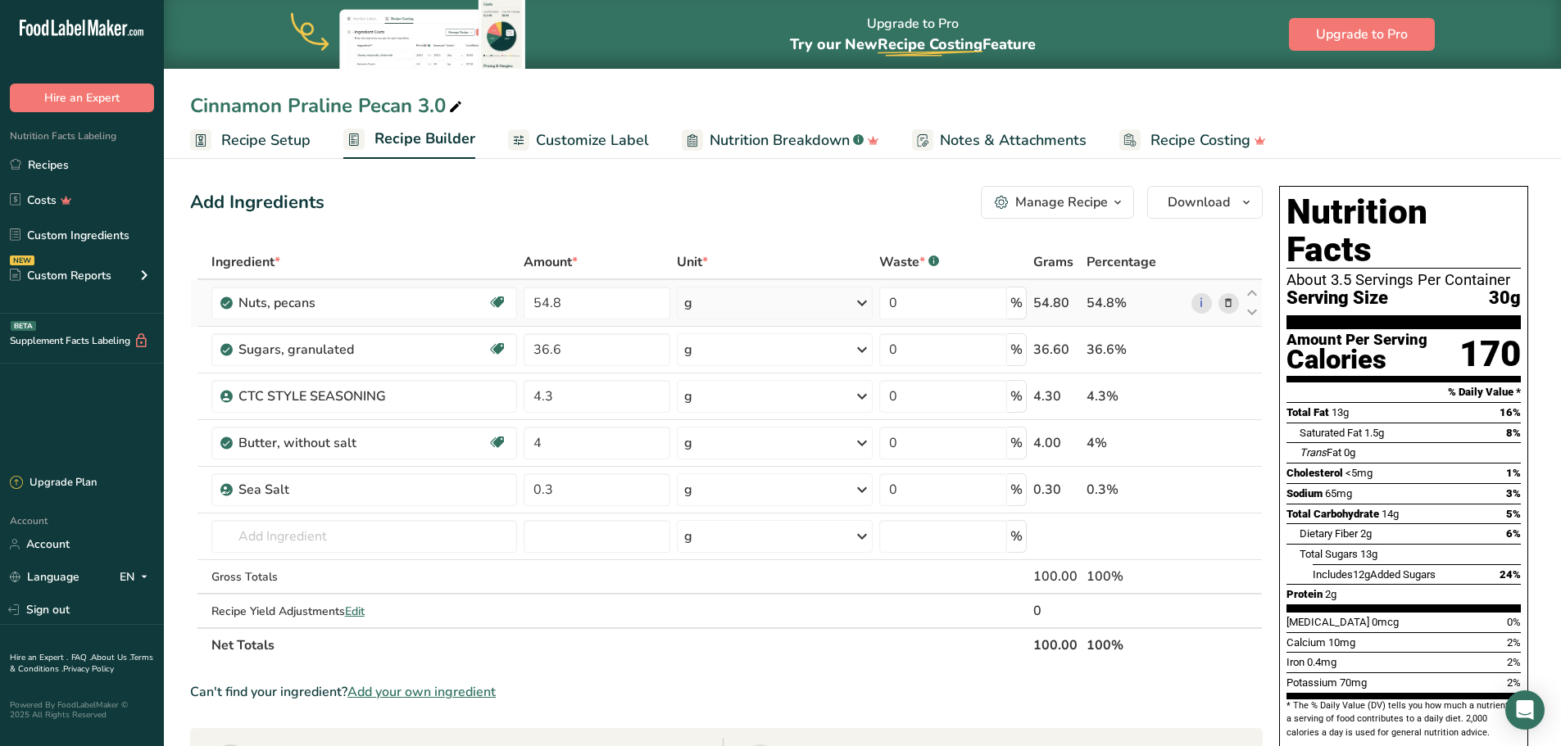
click at [851, 303] on div "g" at bounding box center [775, 303] width 196 height 33
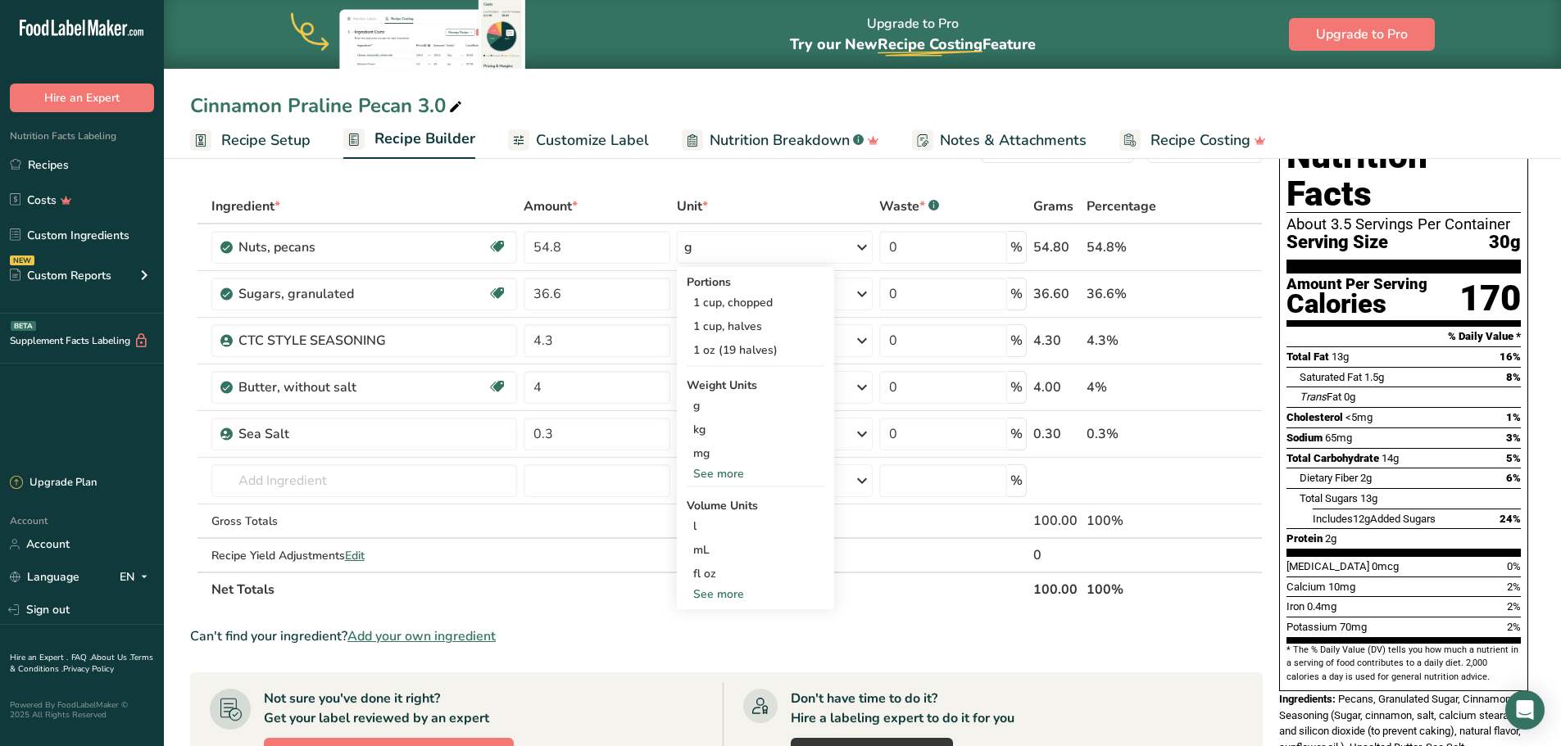
scroll to position [82, 0]
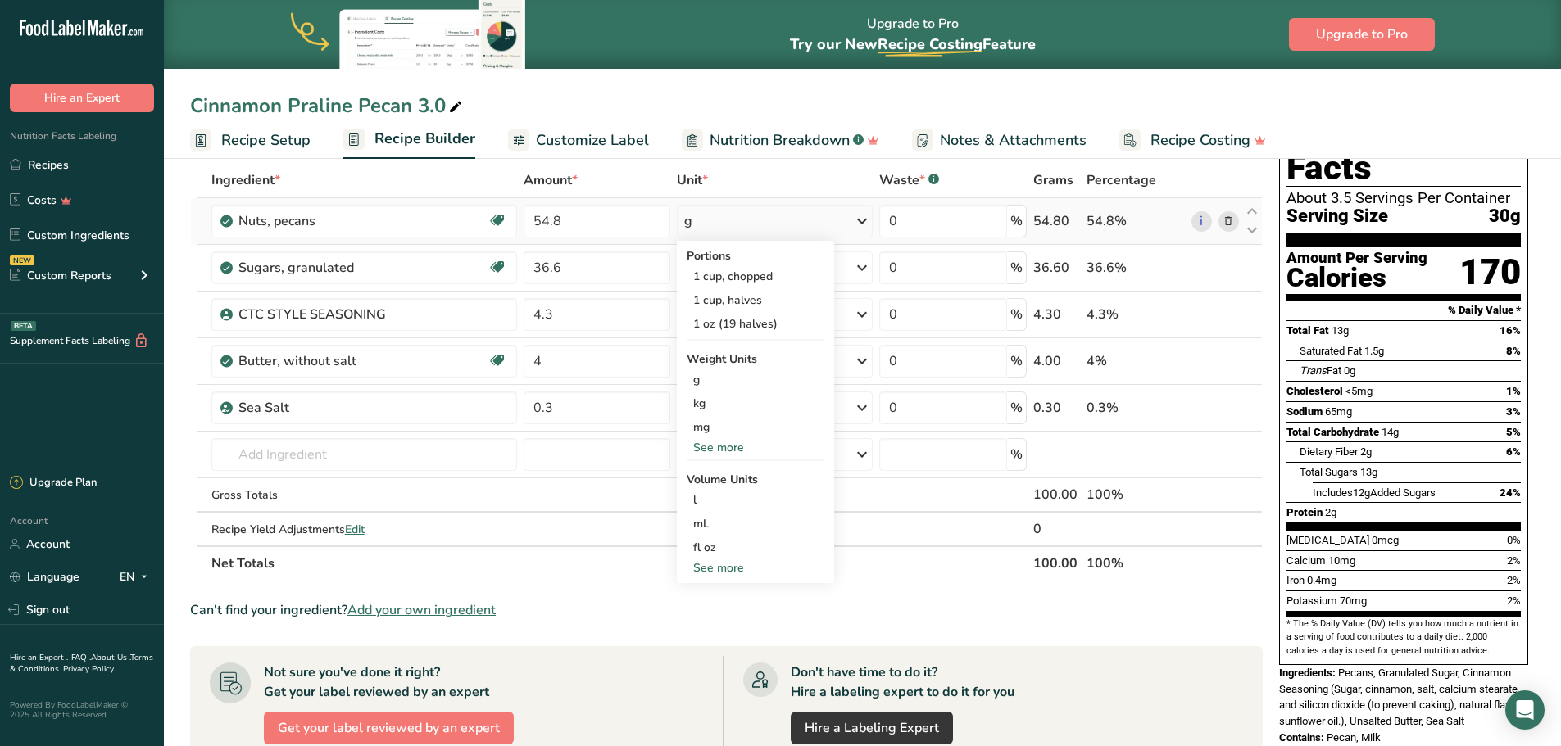
click at [742, 451] on div "See more" at bounding box center [756, 447] width 138 height 17
click at [726, 469] on div "lb" at bounding box center [756, 475] width 138 height 24
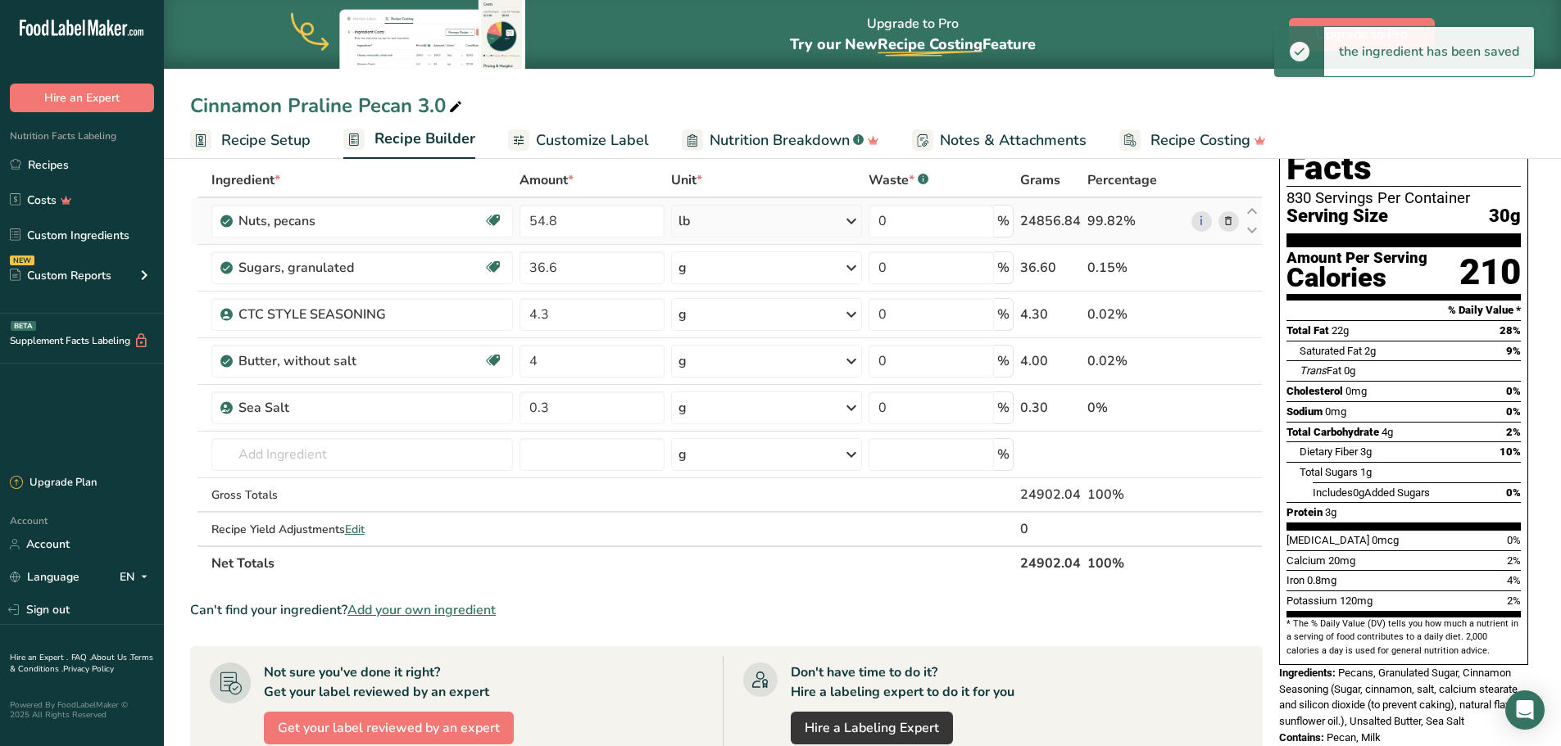
click at [854, 225] on icon at bounding box center [851, 220] width 20 height 29
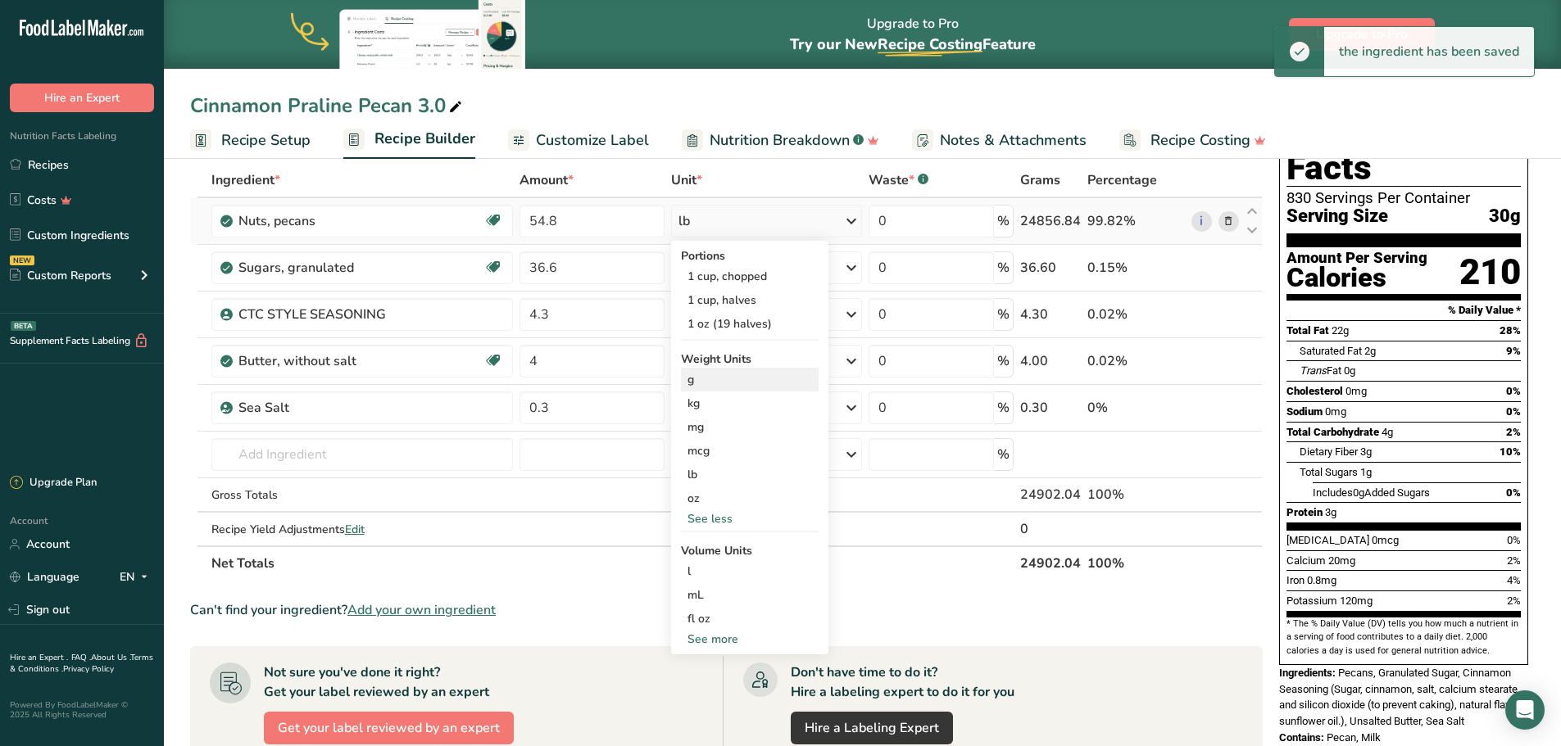
click at [720, 381] on div "g" at bounding box center [750, 380] width 138 height 24
